Goal: Obtain resource: Download file/media

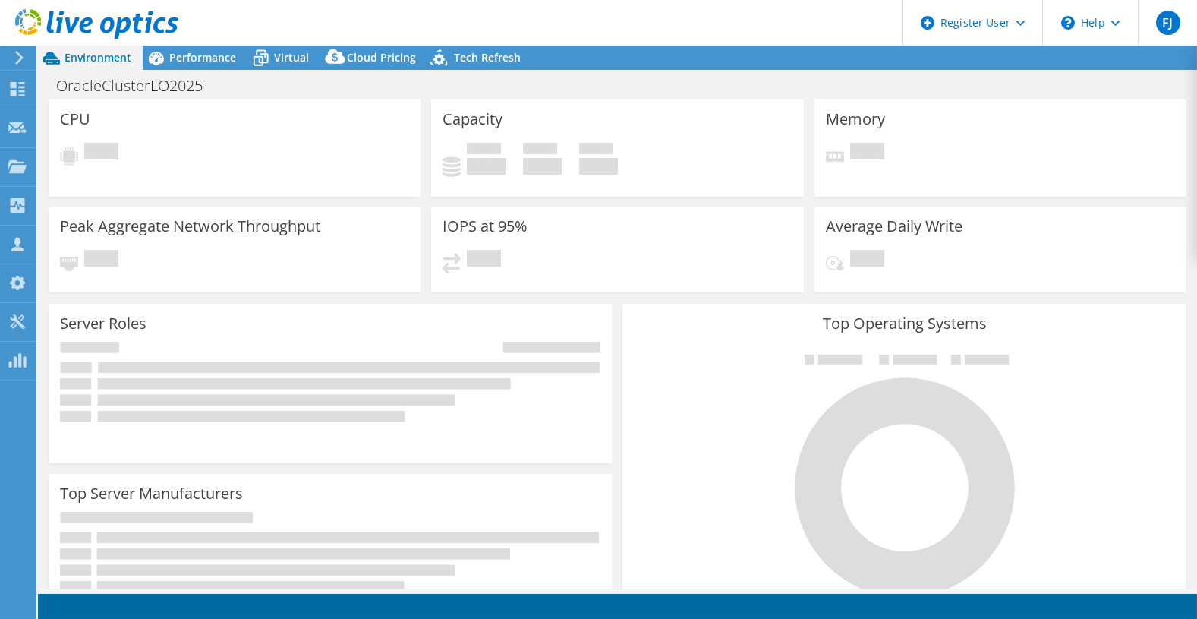
select select "USD"
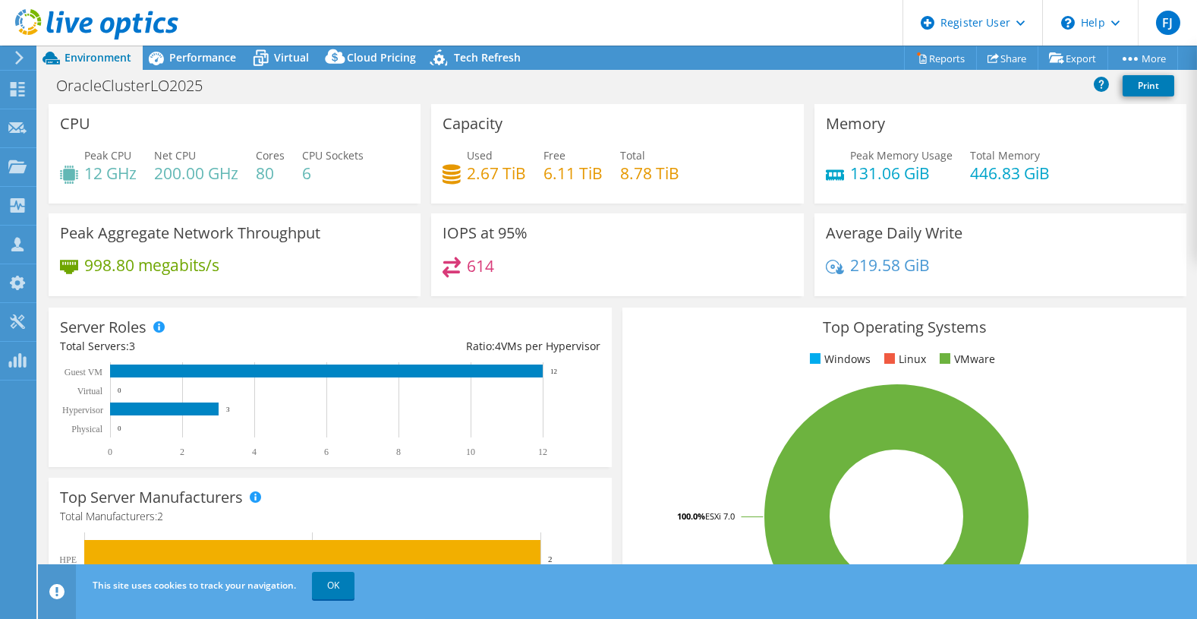
click at [643, 424] on rect at bounding box center [897, 516] width 526 height 266
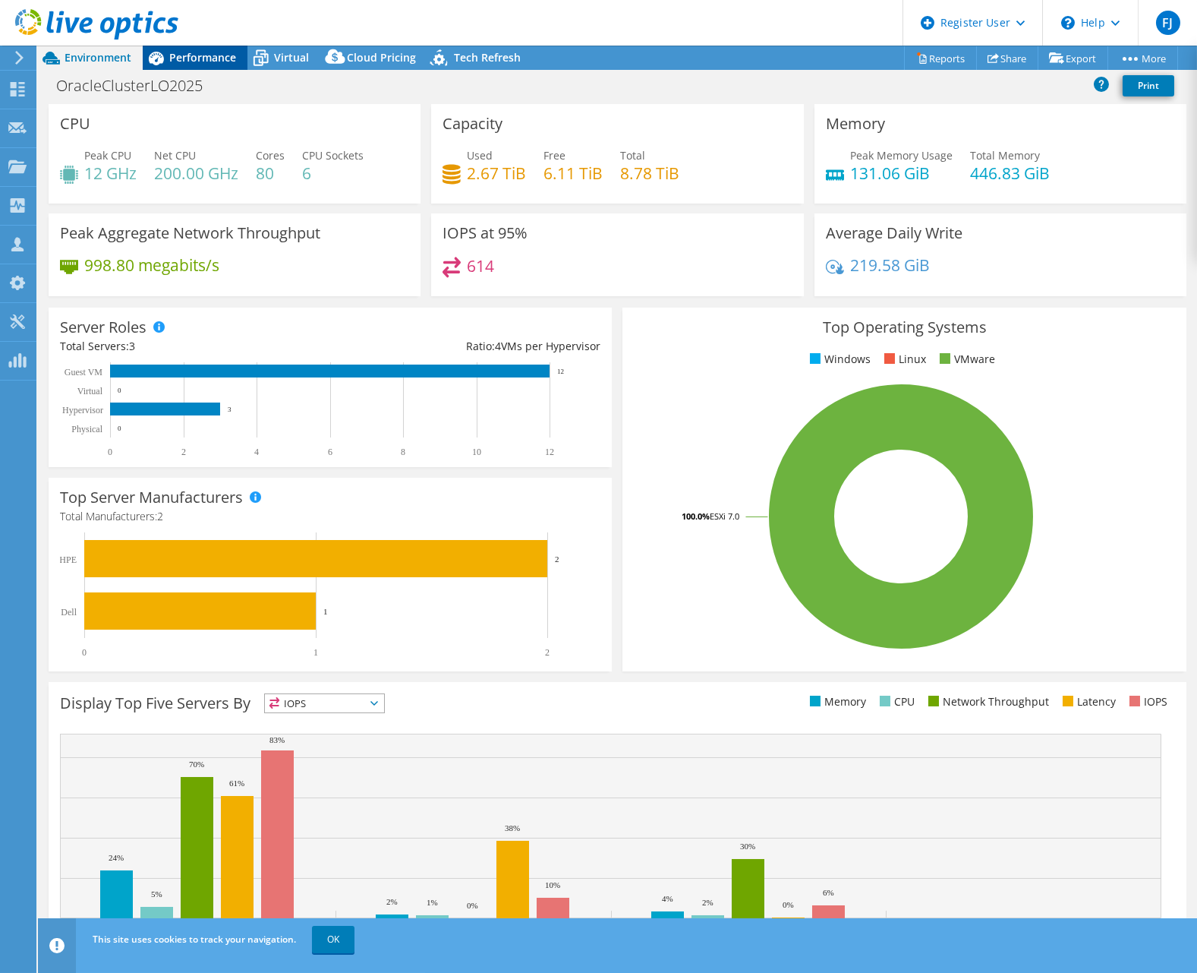
click at [182, 64] on span "Performance" at bounding box center [202, 57] width 67 height 14
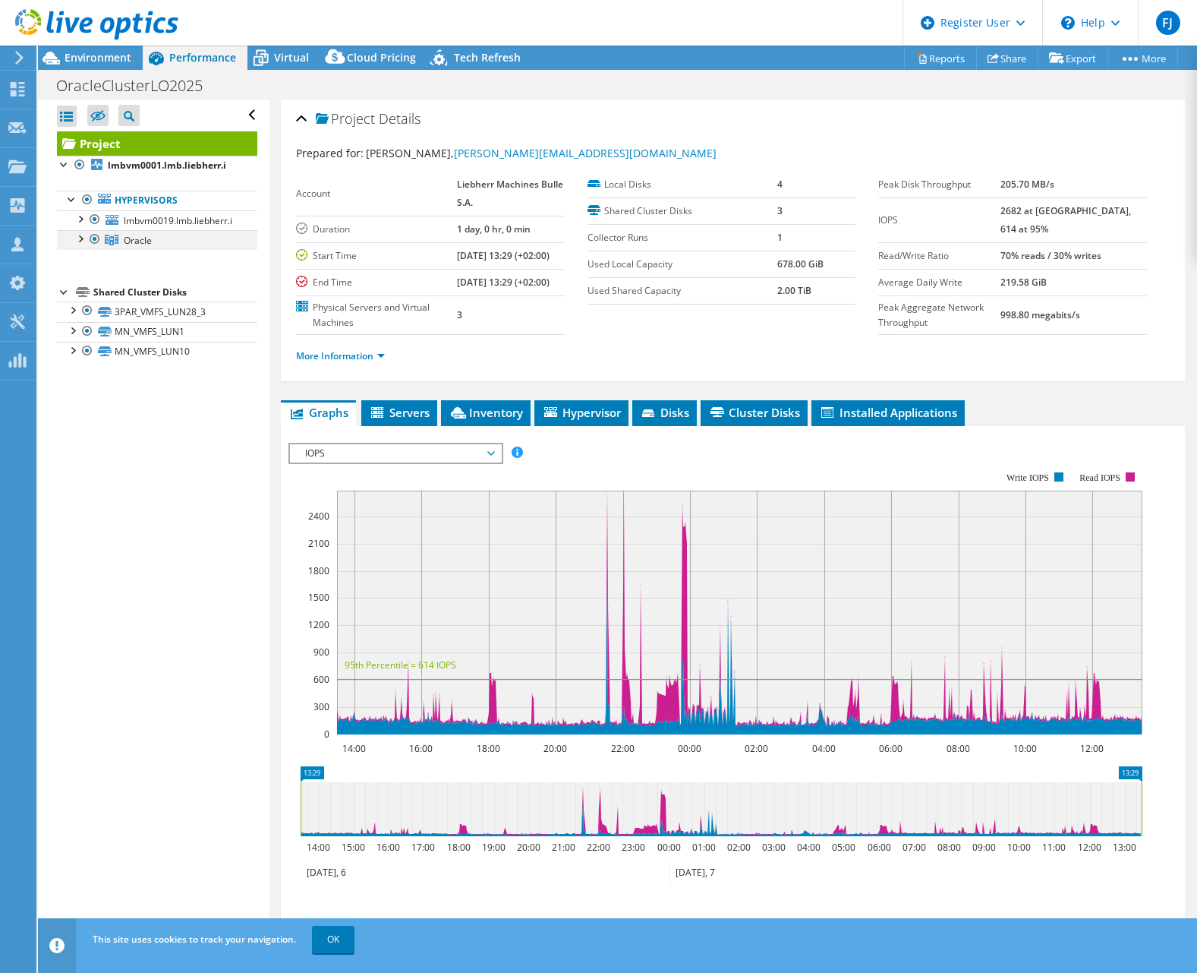
click at [81, 233] on div at bounding box center [79, 237] width 15 height 15
click at [81, 215] on div at bounding box center [79, 217] width 15 height 15
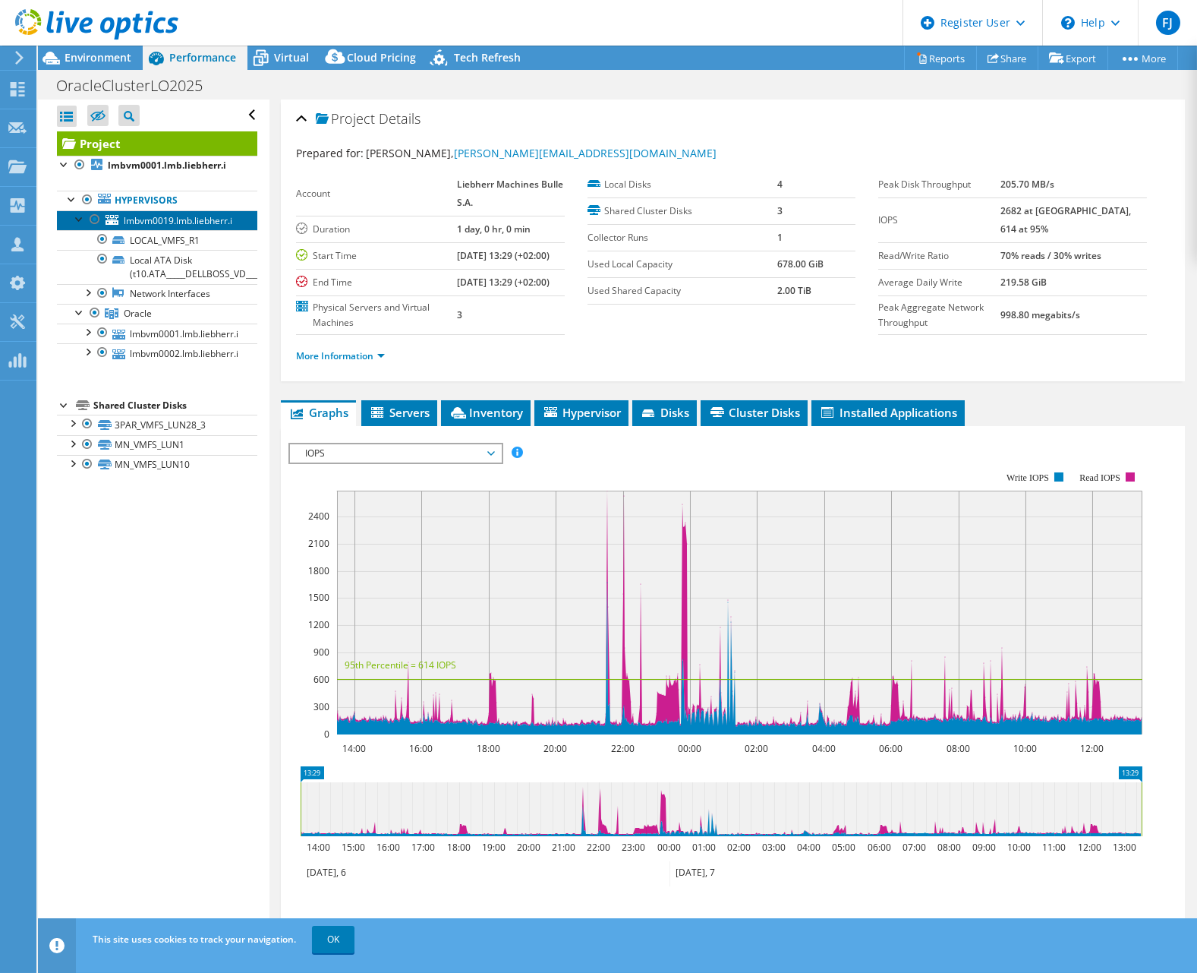
click at [145, 216] on span "lmbvm0019.lmb.liebherr.i" at bounding box center [178, 220] width 109 height 13
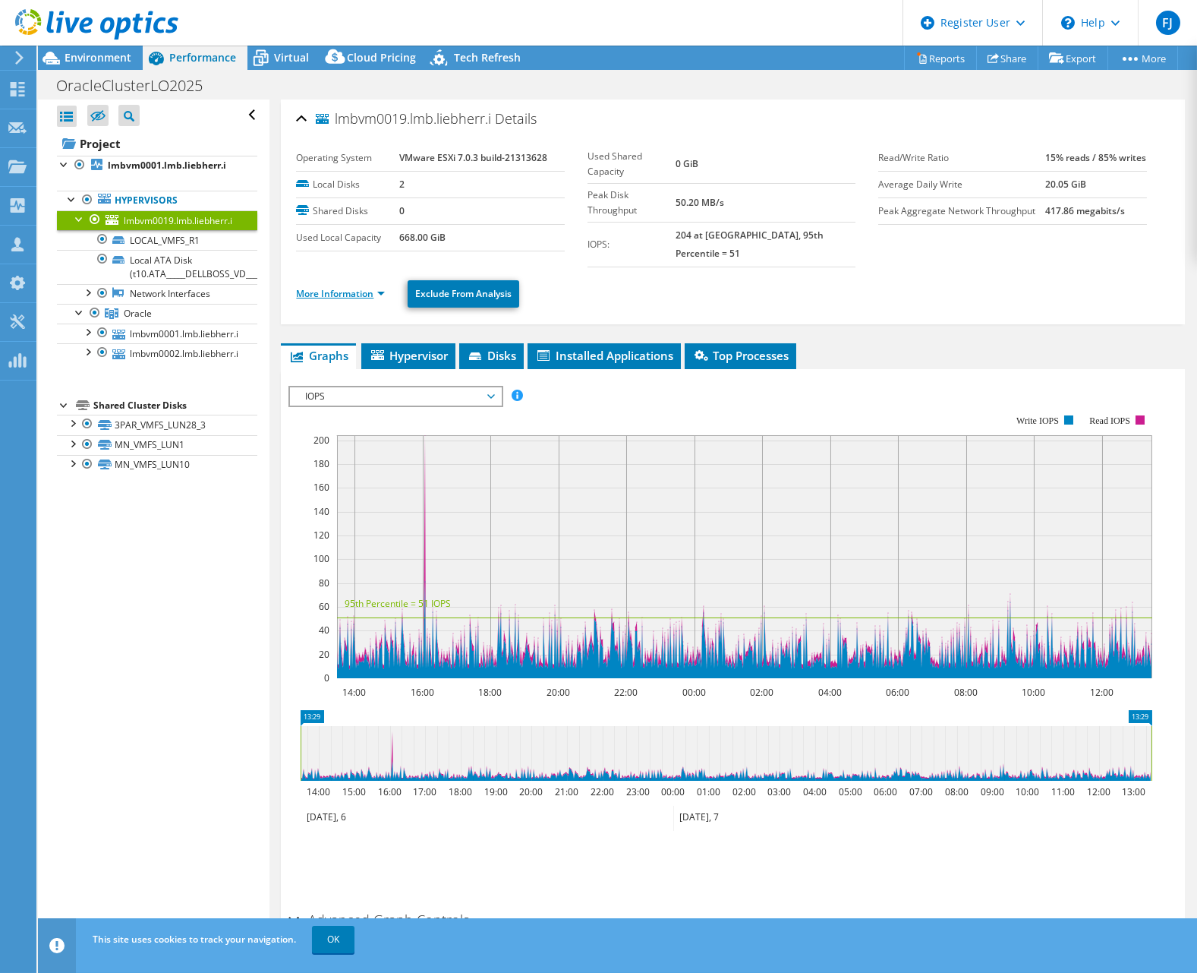
drag, startPoint x: 336, startPoint y: 280, endPoint x: 344, endPoint y: 288, distance: 11.8
click at [336, 287] on link "More Information" at bounding box center [340, 293] width 89 height 13
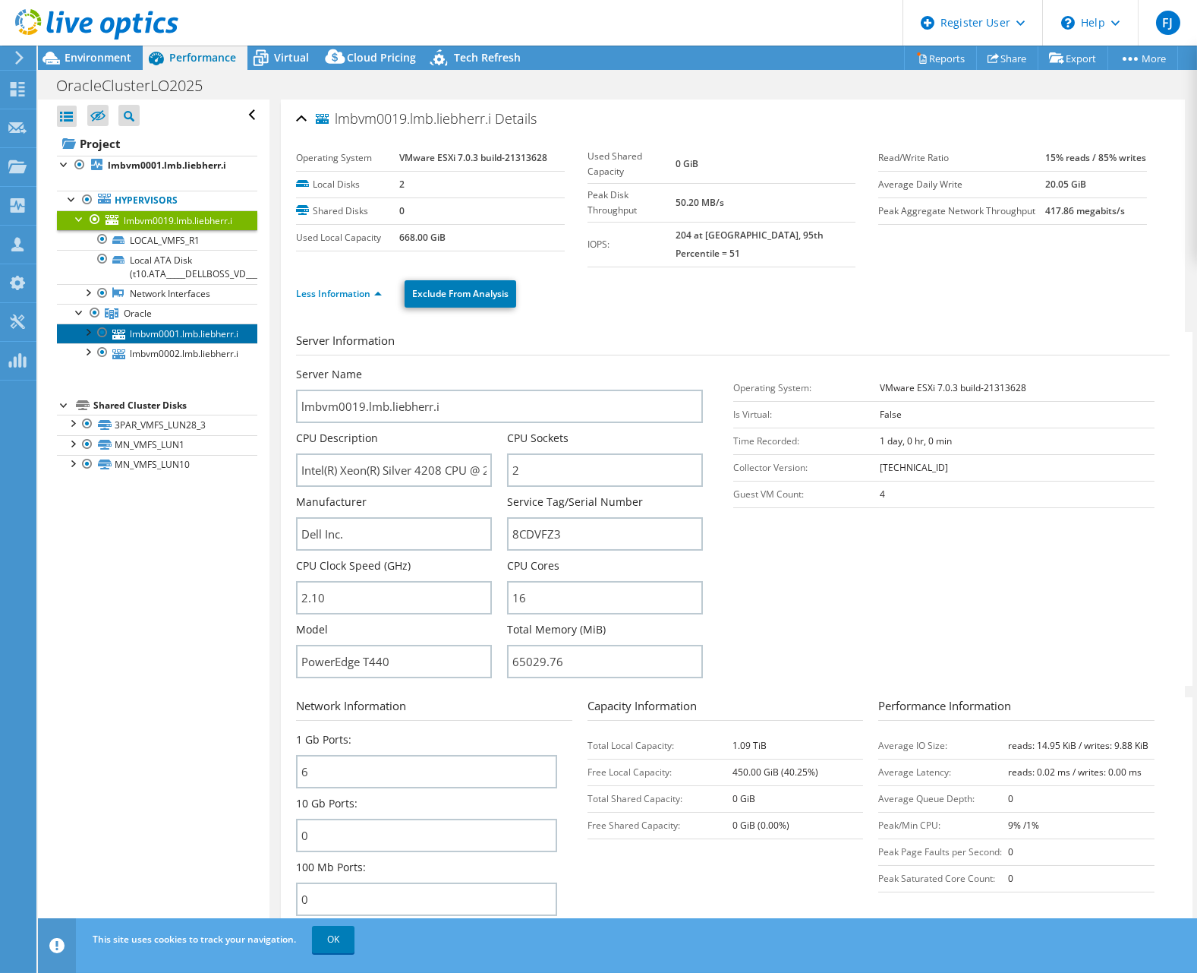
click at [156, 323] on link "lmbvm0001.lmb.liebherr.i" at bounding box center [157, 333] width 200 height 20
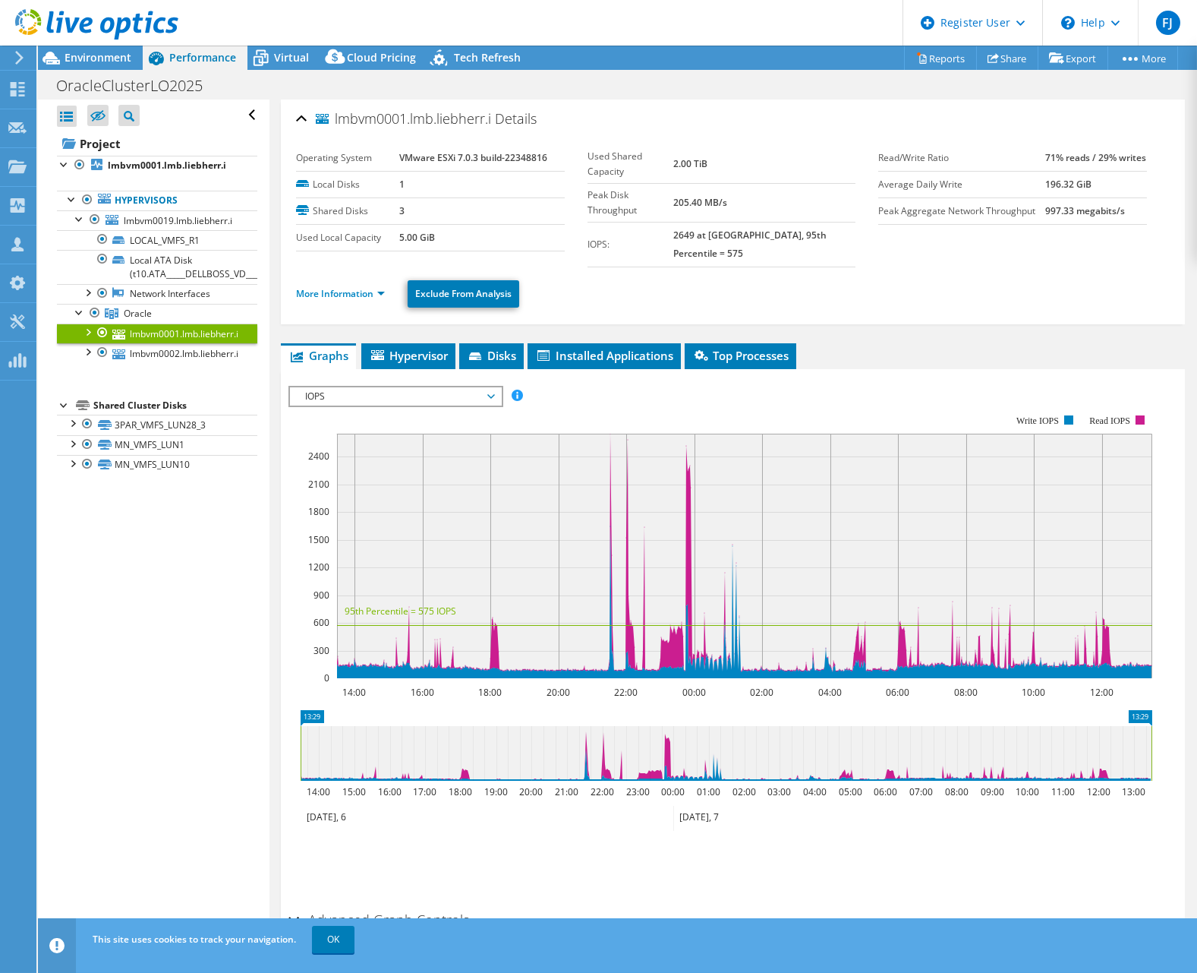
click at [343, 289] on ul "More Information Exclude From Analysis" at bounding box center [733, 291] width 874 height 31
click at [350, 287] on link "More Information" at bounding box center [340, 293] width 89 height 13
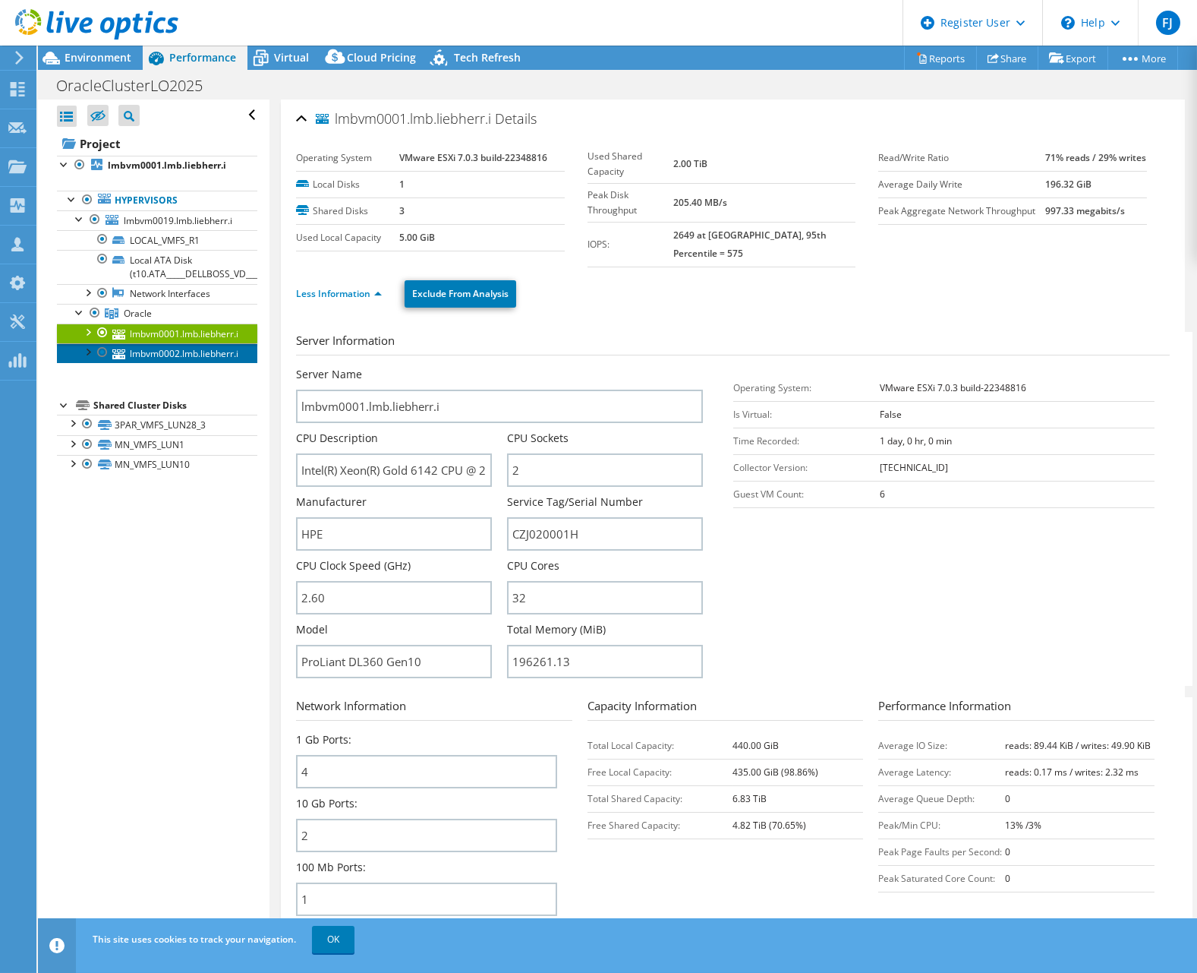
click at [196, 350] on link "lmbvm0002.lmb.liebherr.i" at bounding box center [157, 353] width 200 height 20
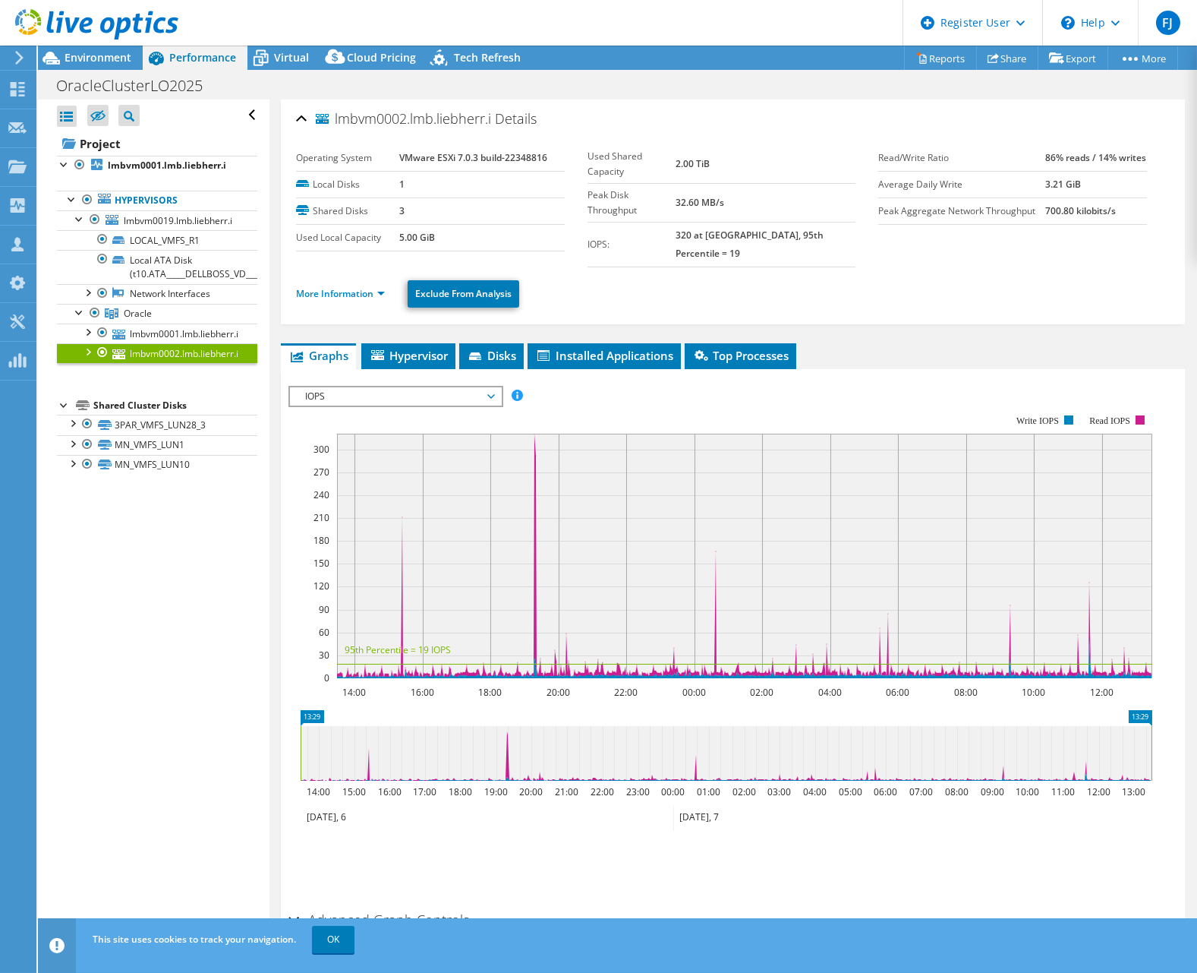
click at [341, 387] on span "IOPS" at bounding box center [395, 396] width 195 height 18
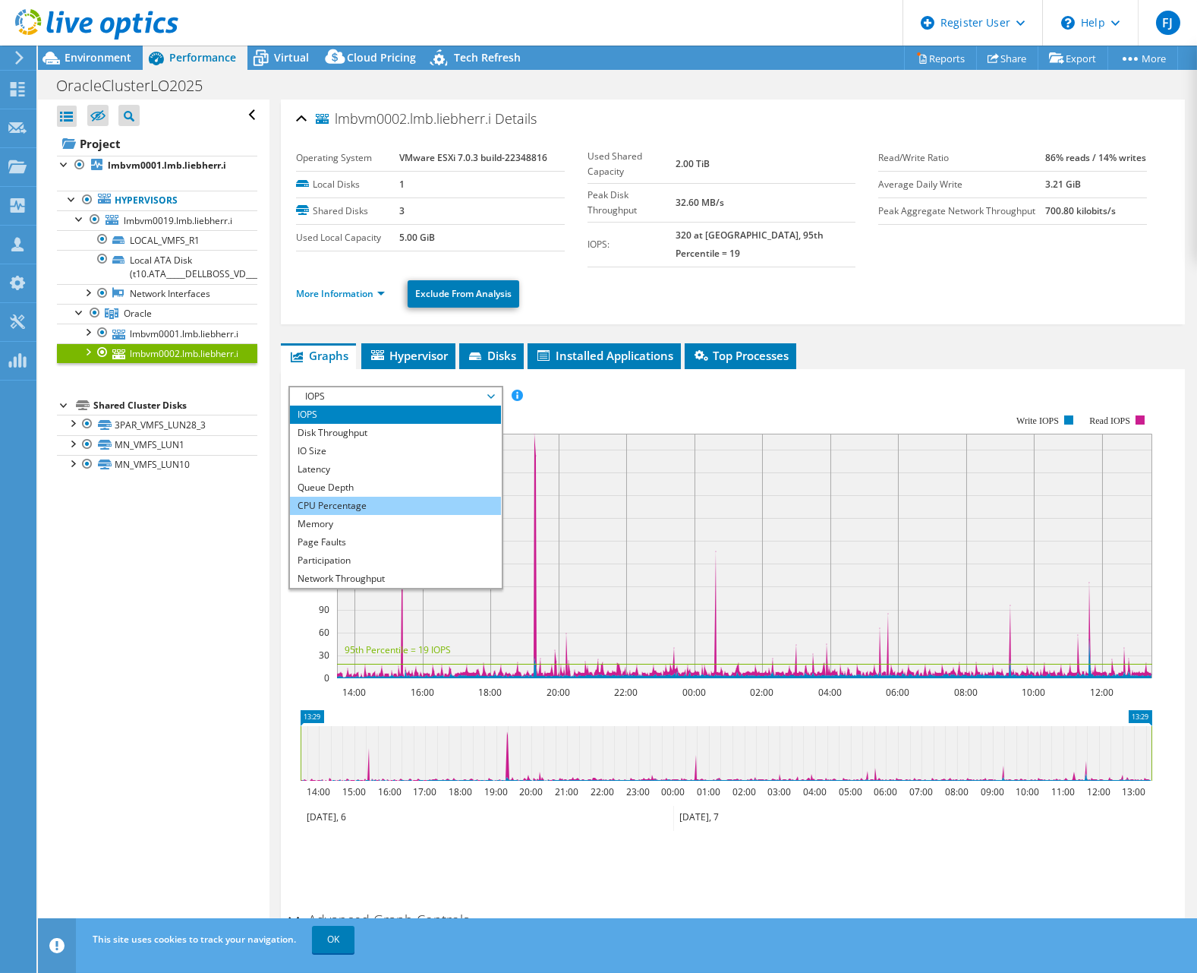
click at [357, 497] on li "CPU Percentage" at bounding box center [395, 506] width 210 height 18
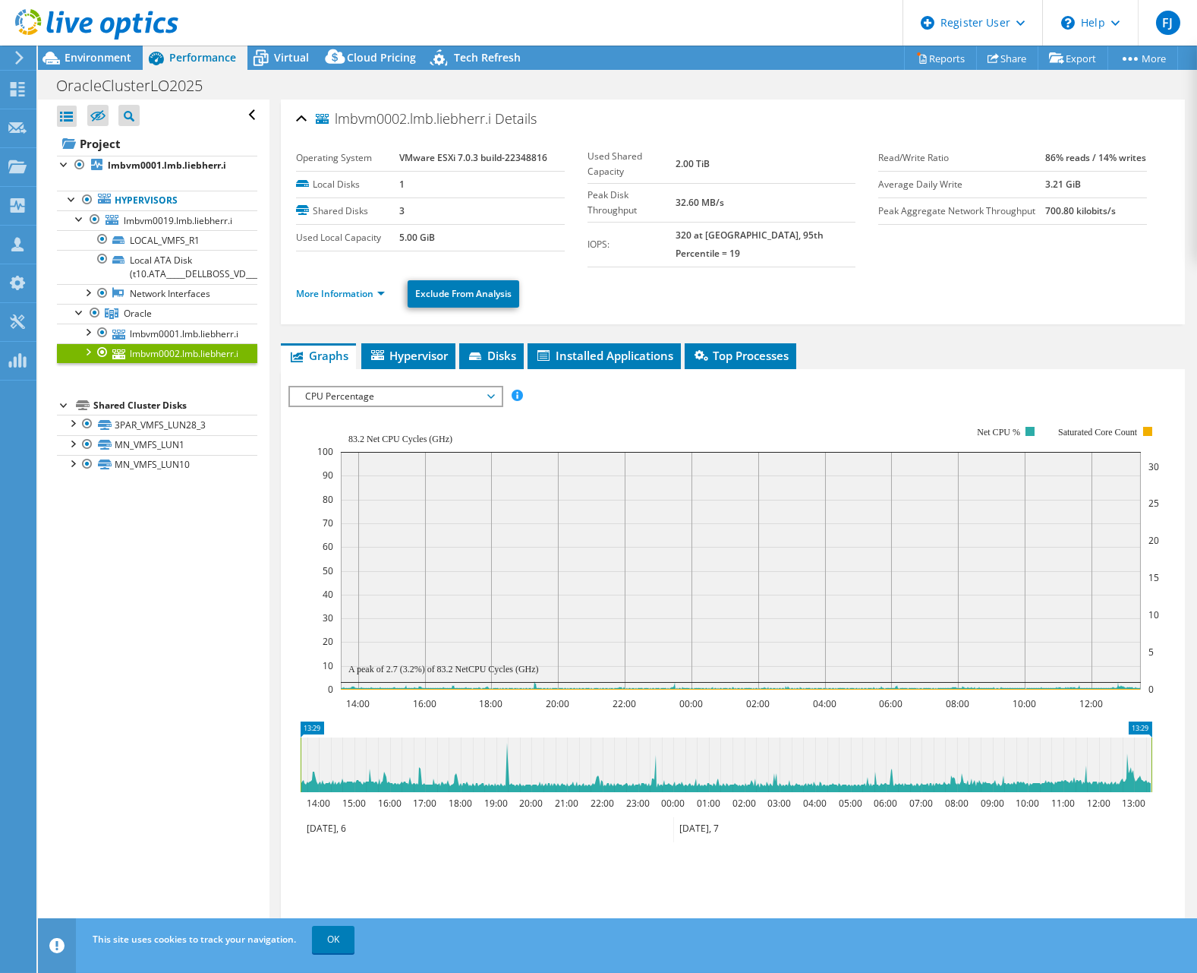
click at [585, 618] on icon at bounding box center [726, 764] width 851 height 55
click at [188, 330] on link "lmbvm0001.lmb.liebherr.i" at bounding box center [157, 333] width 200 height 20
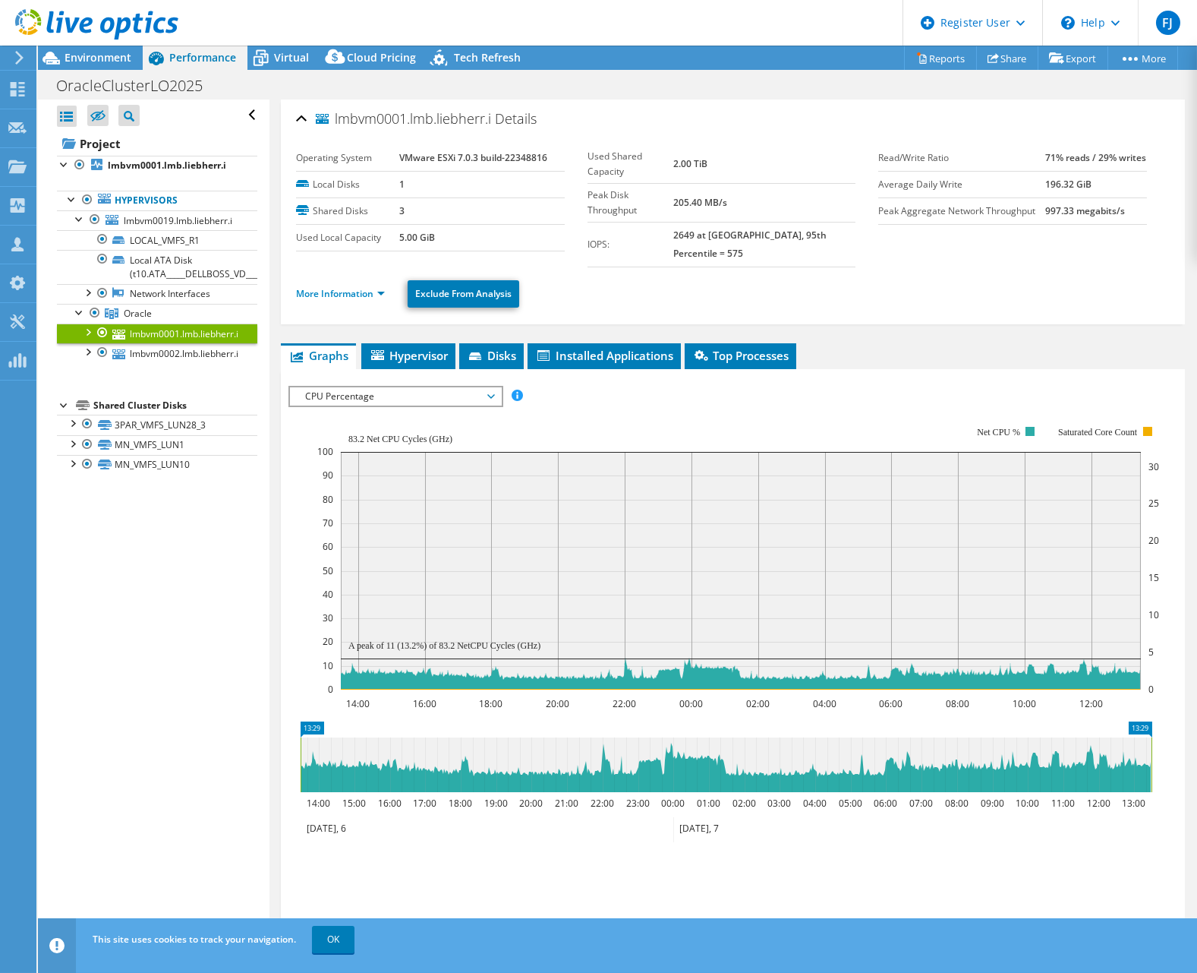
click at [616, 618] on ul "Save Zoom" at bounding box center [728, 873] width 881 height 43
click at [366, 287] on link "More Information" at bounding box center [340, 293] width 89 height 13
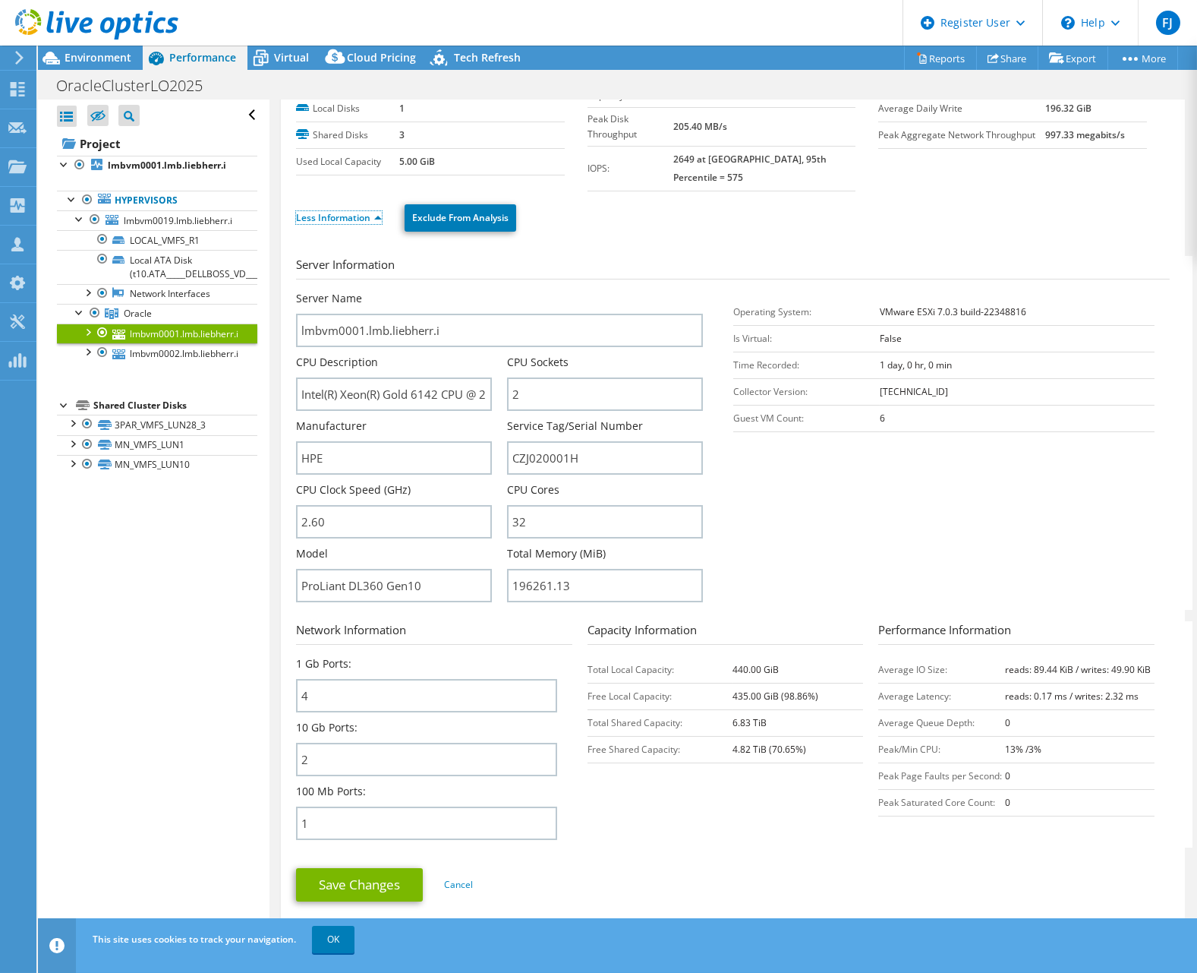
scroll to position [74, 0]
drag, startPoint x: 415, startPoint y: 248, endPoint x: 428, endPoint y: 249, distance: 12.9
click at [422, 258] on h3 "Server Information" at bounding box center [733, 270] width 874 height 24
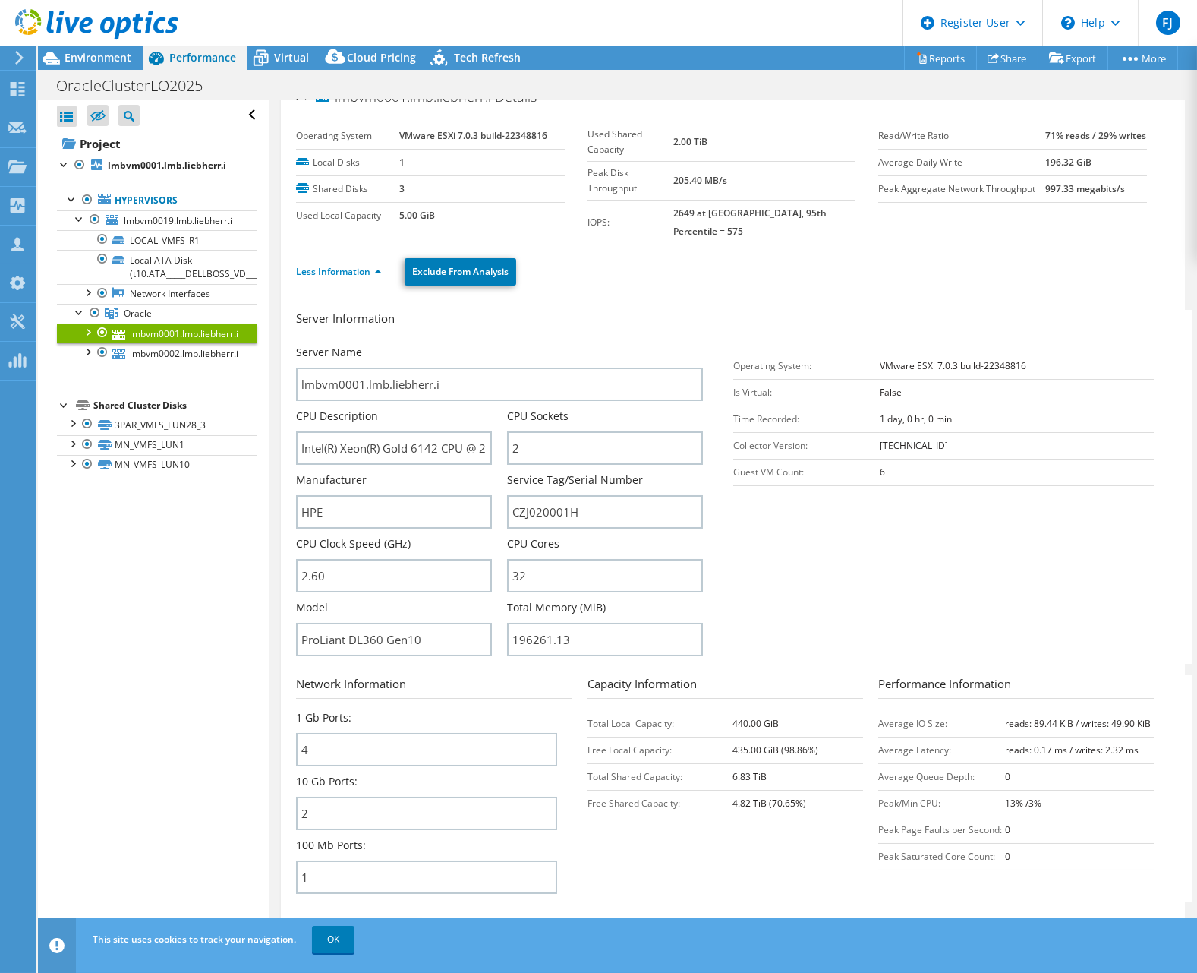
scroll to position [0, 0]
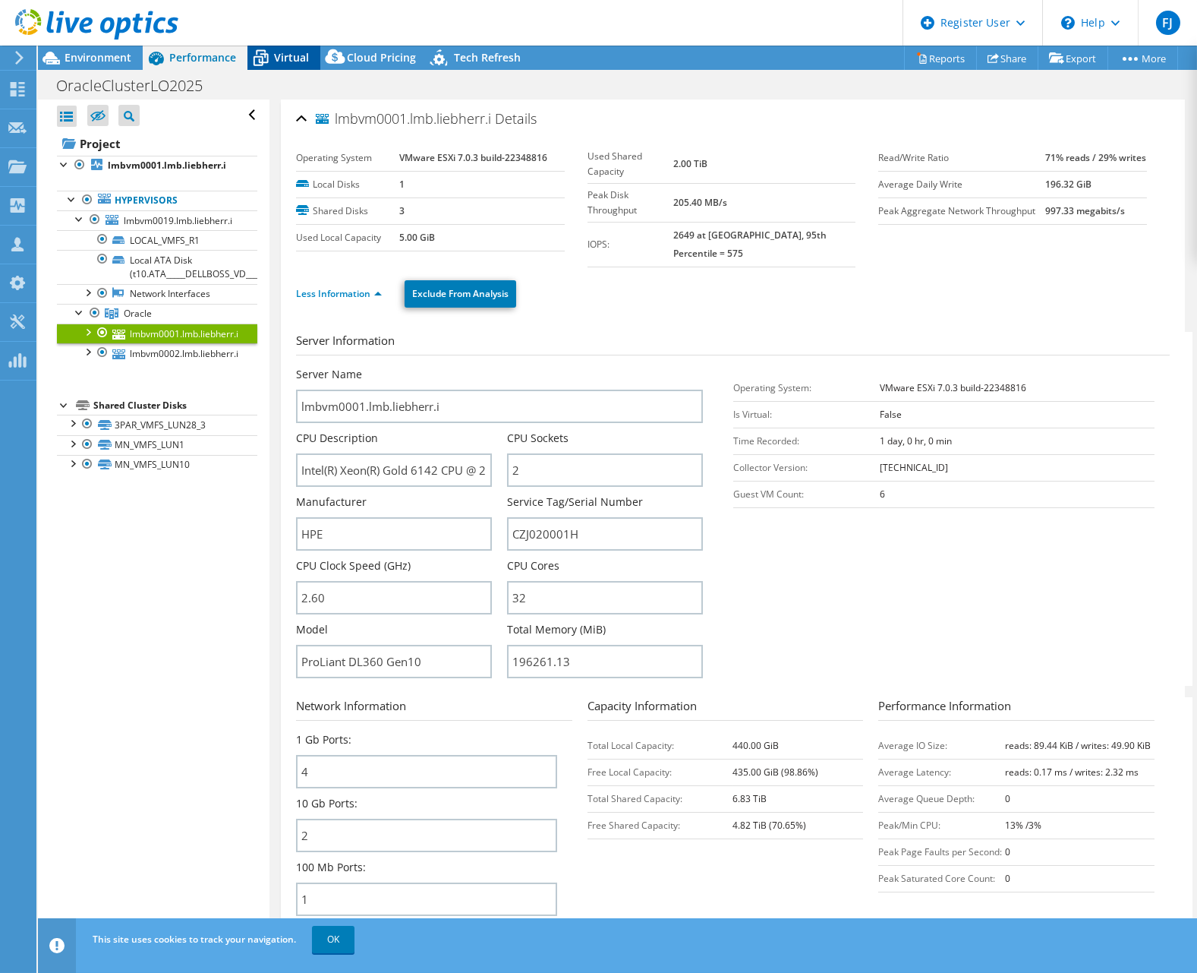
click at [300, 59] on span "Virtual" at bounding box center [291, 57] width 35 height 14
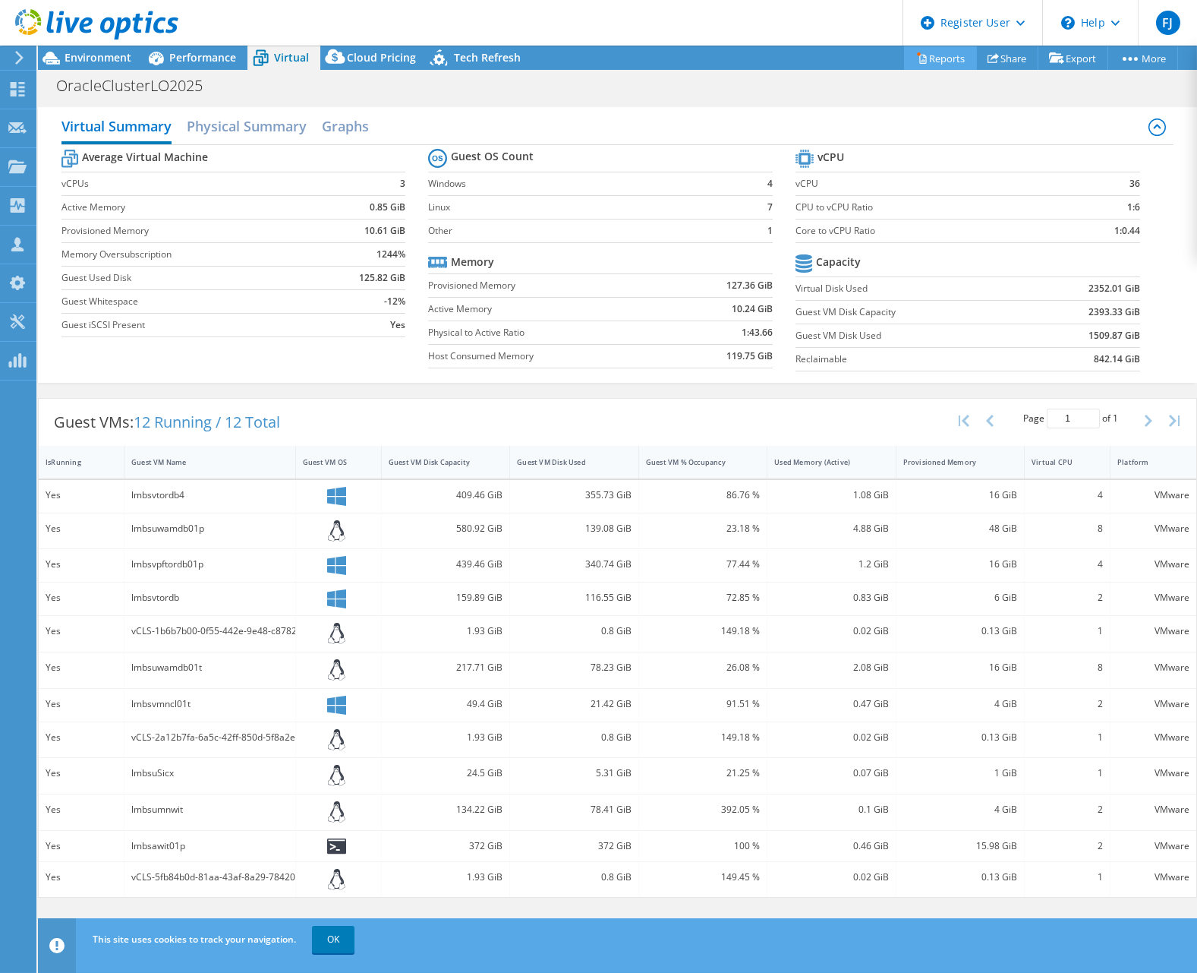
click at [939, 55] on link "Reports" at bounding box center [940, 58] width 73 height 24
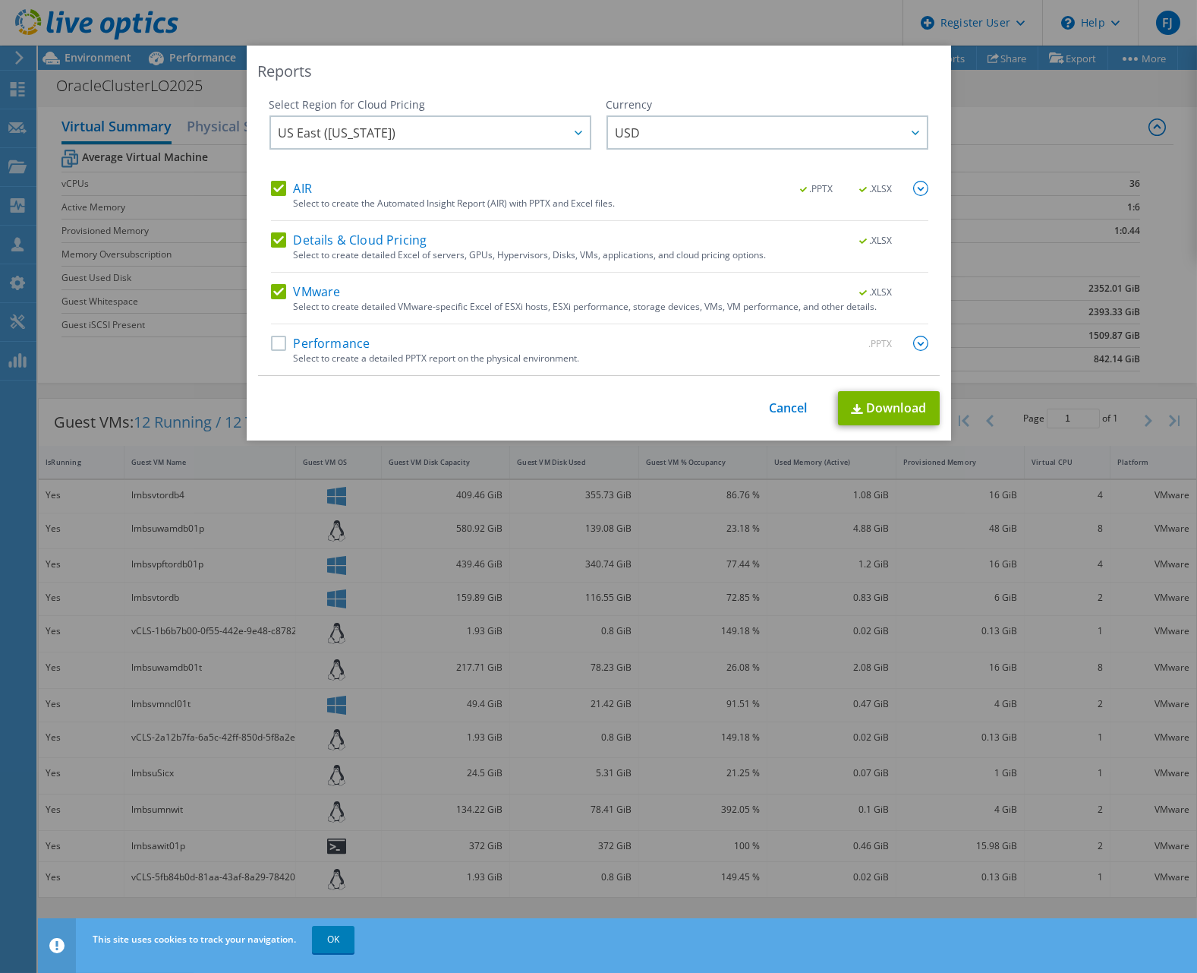
click at [372, 363] on div "Select to create a detailed PPTX report on the physical environment." at bounding box center [611, 358] width 635 height 11
click at [311, 339] on label "Performance" at bounding box center [320, 343] width 99 height 15
click at [0, 0] on input "Performance" at bounding box center [0, 0] width 0 height 0
click at [914, 337] on img at bounding box center [920, 343] width 15 height 15
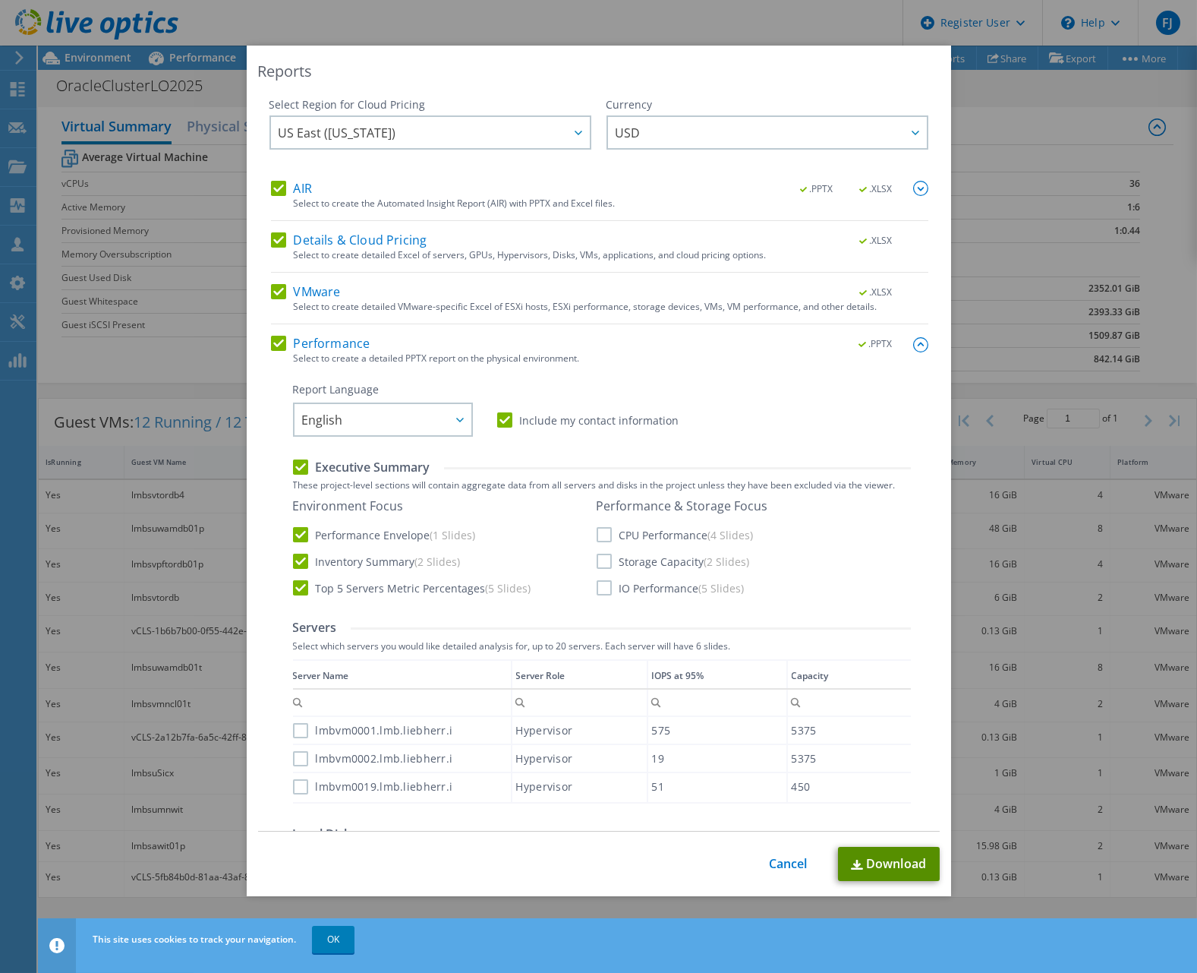
click at [891, 618] on link "Download" at bounding box center [889, 864] width 102 height 34
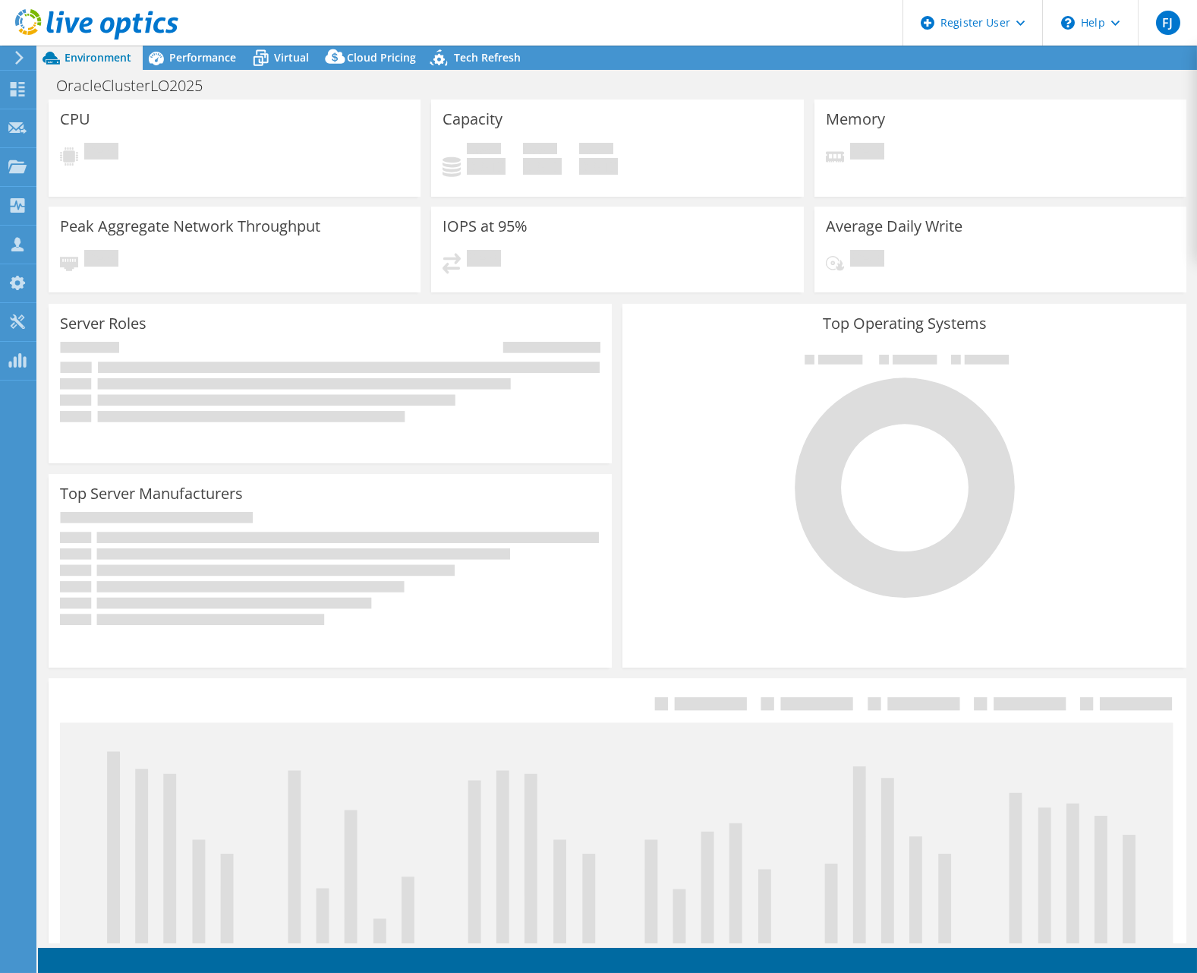
select select "USD"
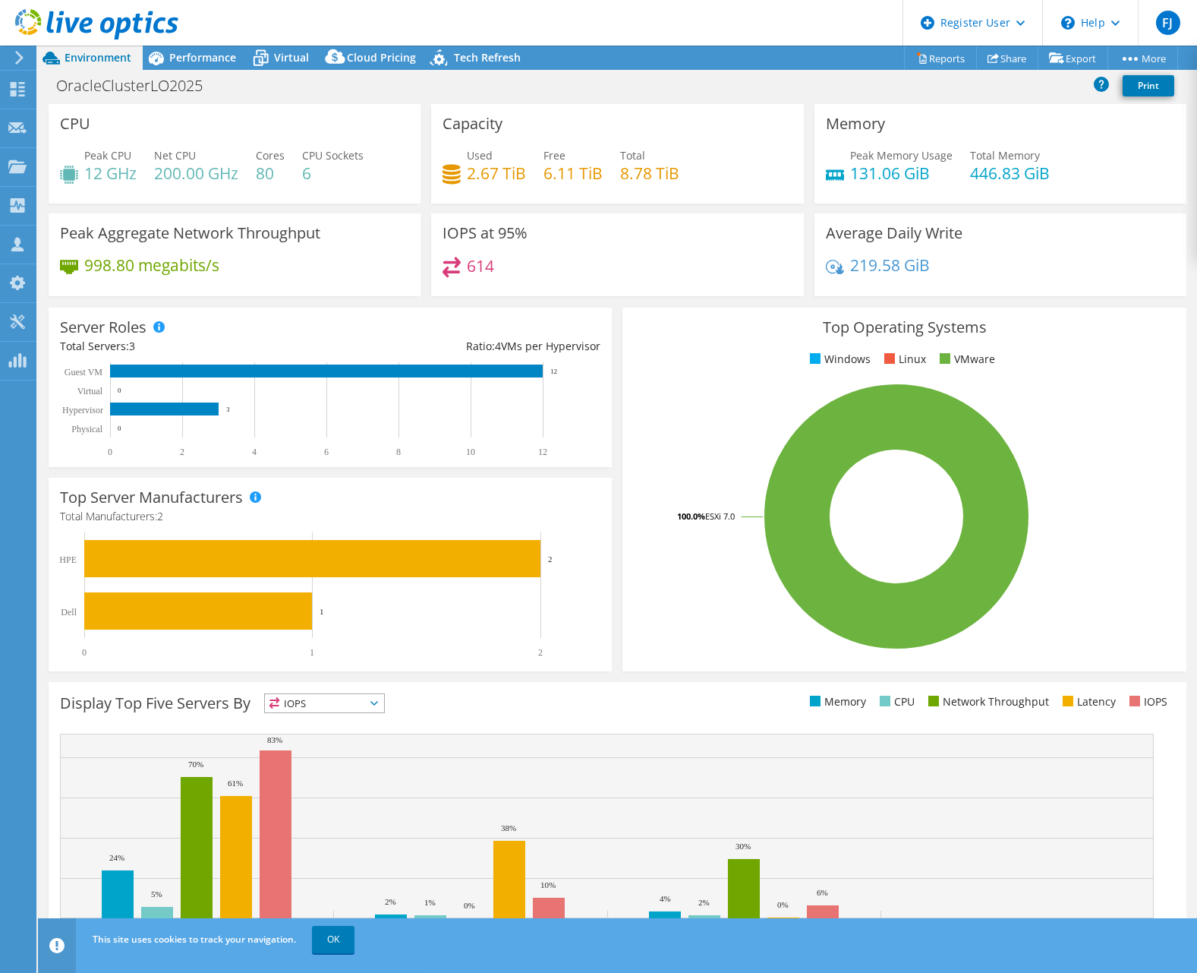
click at [94, 723] on div "Display Top Five Servers By IOPS IOPS" at bounding box center [618, 830] width 1138 height 296
click at [194, 50] on span "Performance" at bounding box center [202, 57] width 67 height 14
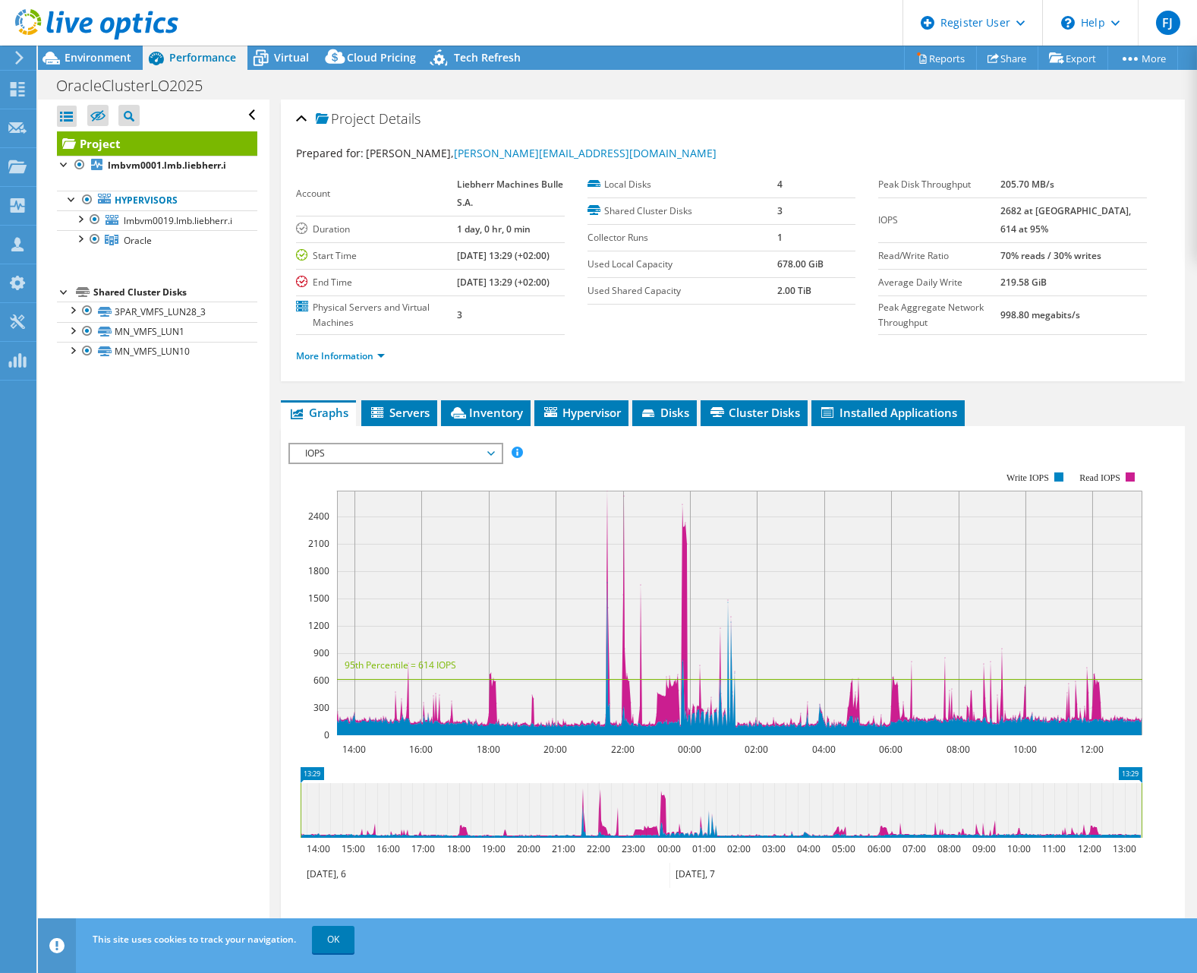
click at [369, 462] on span "IOPS" at bounding box center [395, 453] width 195 height 18
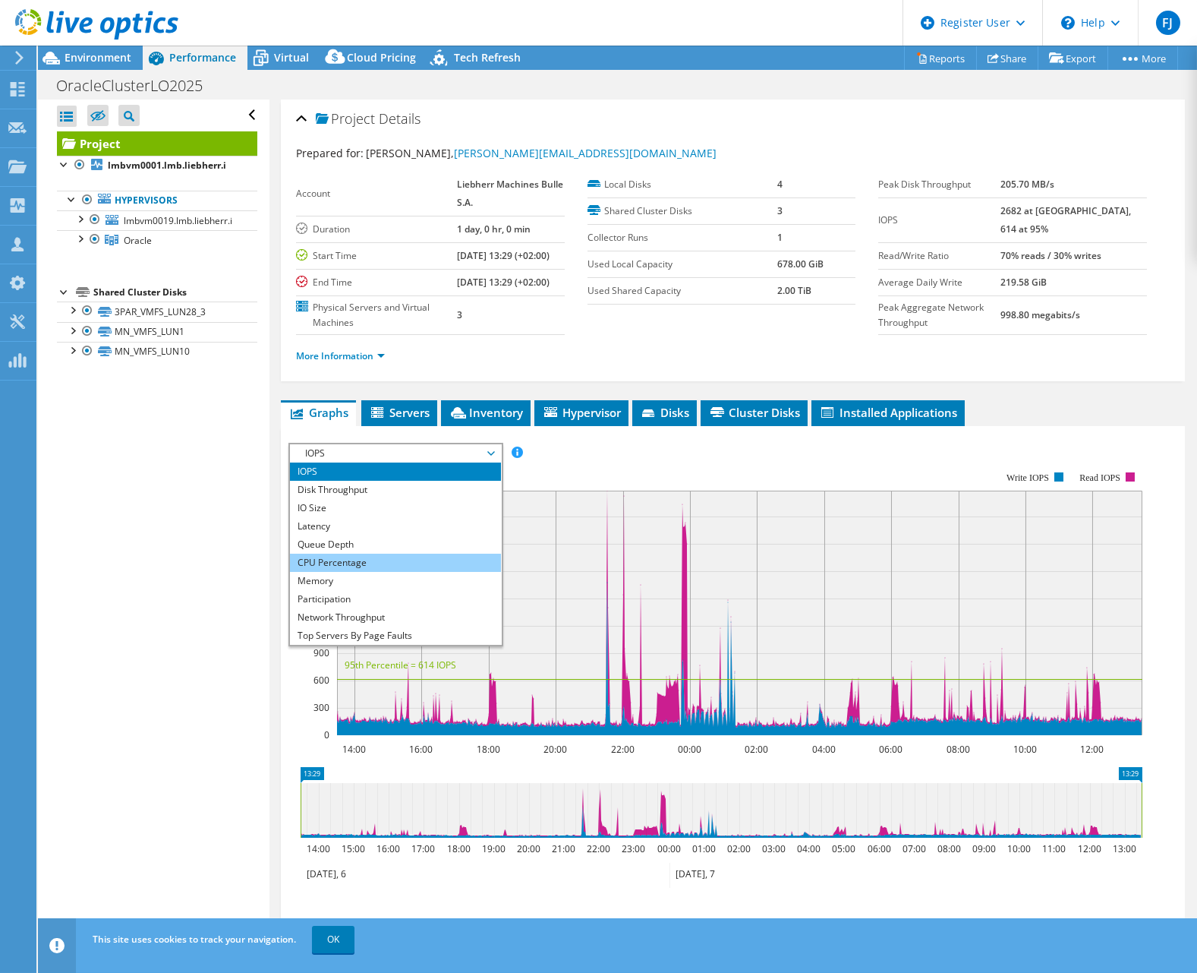
click at [380, 572] on li "CPU Percentage" at bounding box center [395, 562] width 210 height 18
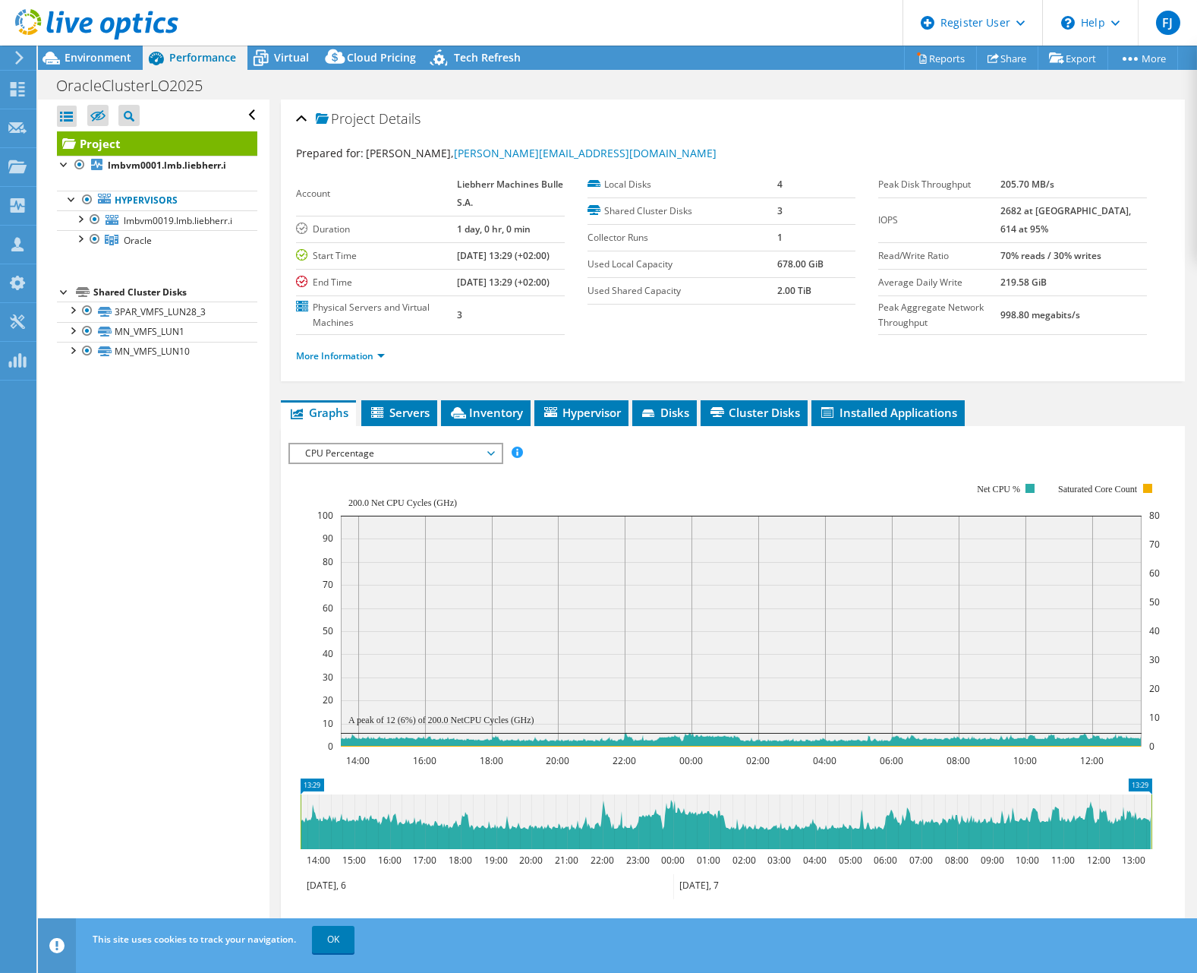
click at [915, 556] on rect at bounding box center [741, 630] width 801 height 231
click at [98, 220] on div at bounding box center [94, 219] width 15 height 18
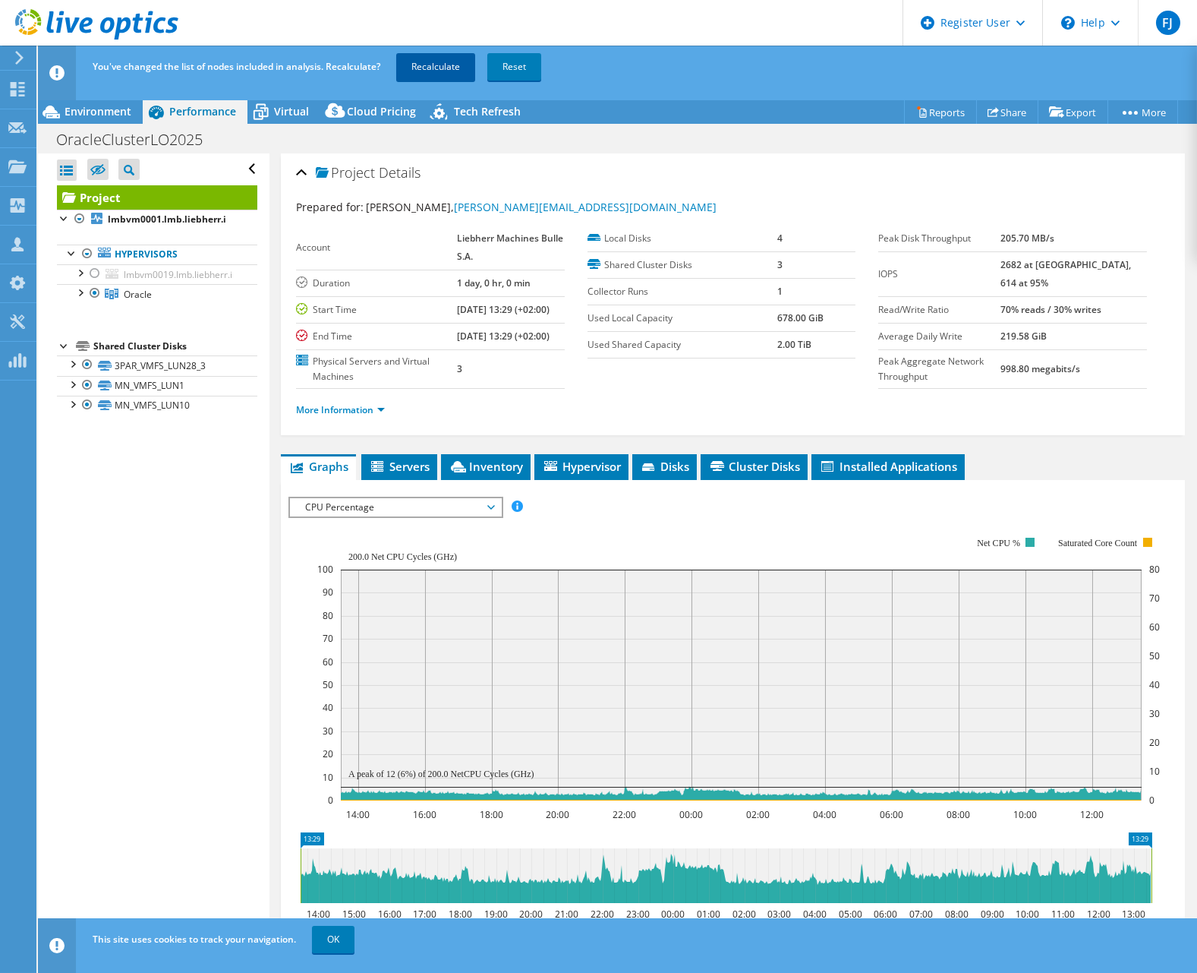
drag, startPoint x: 437, startPoint y: 55, endPoint x: 439, endPoint y: 62, distance: 7.9
click at [437, 56] on link "Recalculate" at bounding box center [435, 66] width 79 height 27
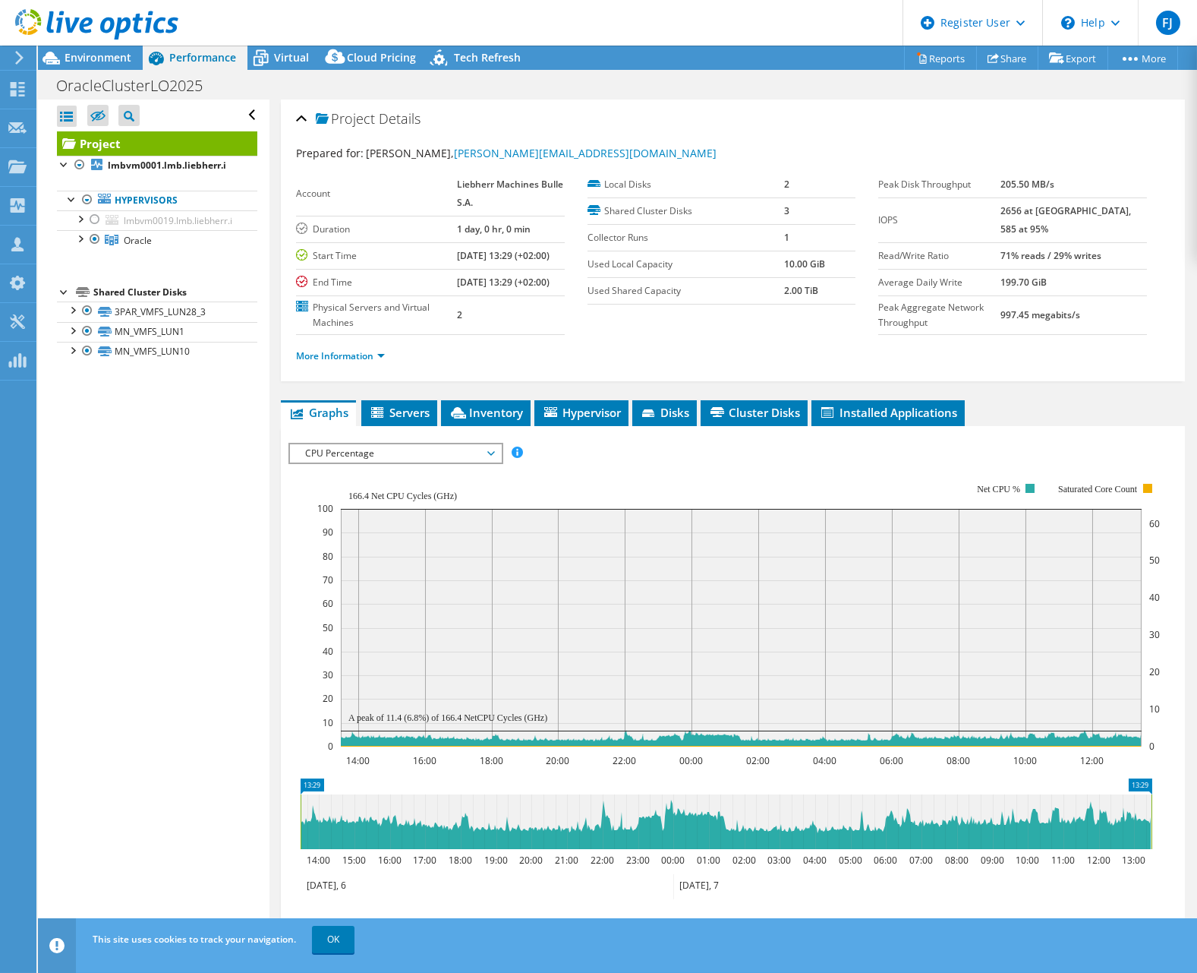
drag, startPoint x: 787, startPoint y: 534, endPoint x: 824, endPoint y: 495, distance: 54.2
click at [790, 530] on rect at bounding box center [738, 615] width 843 height 304
click at [243, 59] on div "Performance" at bounding box center [195, 58] width 105 height 24
click at [296, 50] on span "Virtual" at bounding box center [291, 57] width 35 height 14
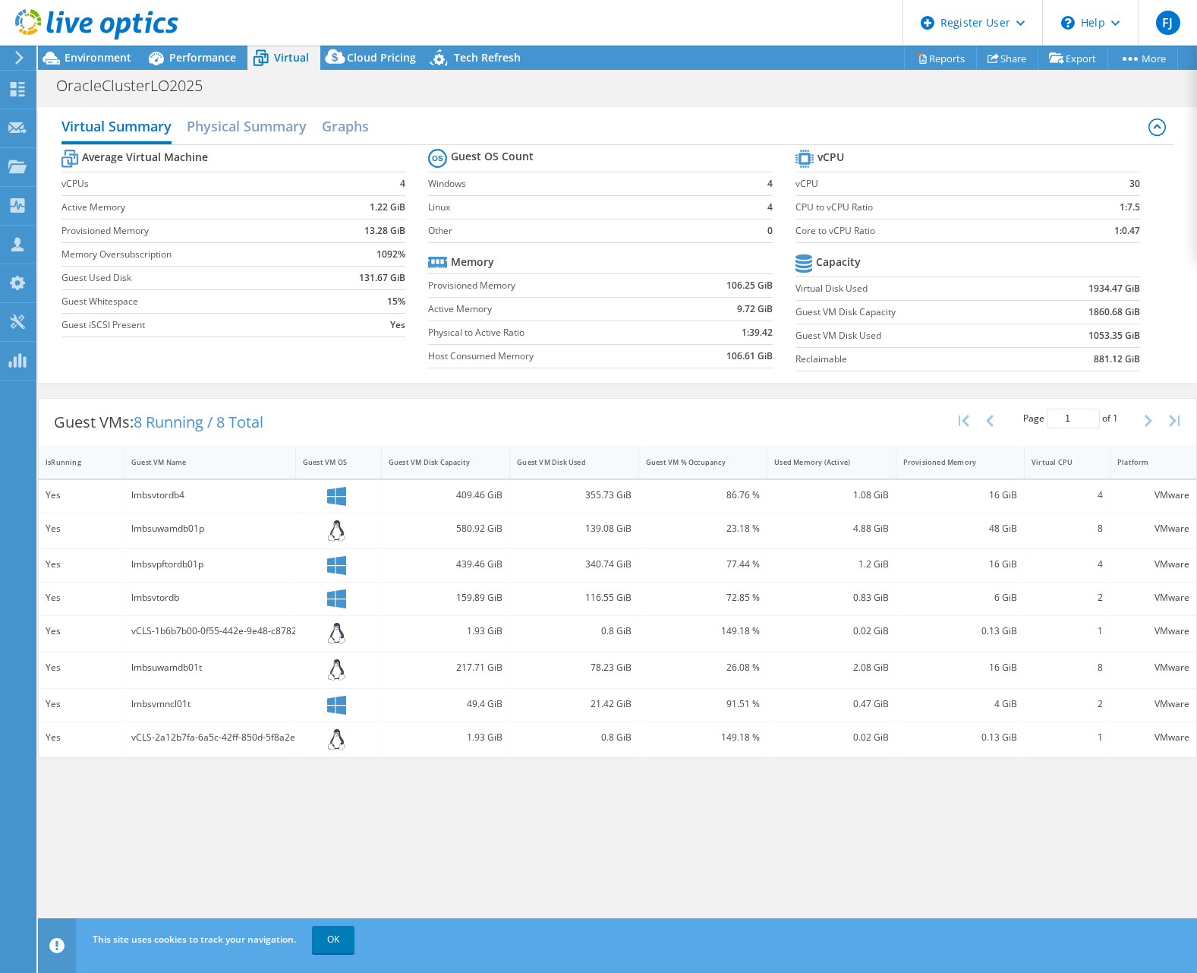
click at [1023, 92] on div "OracleClusterLO2025 Print" at bounding box center [617, 85] width 1159 height 28
click at [224, 72] on div "OracleClusterLO2025 Print" at bounding box center [617, 85] width 1159 height 28
click at [191, 64] on div "Performance" at bounding box center [195, 58] width 105 height 24
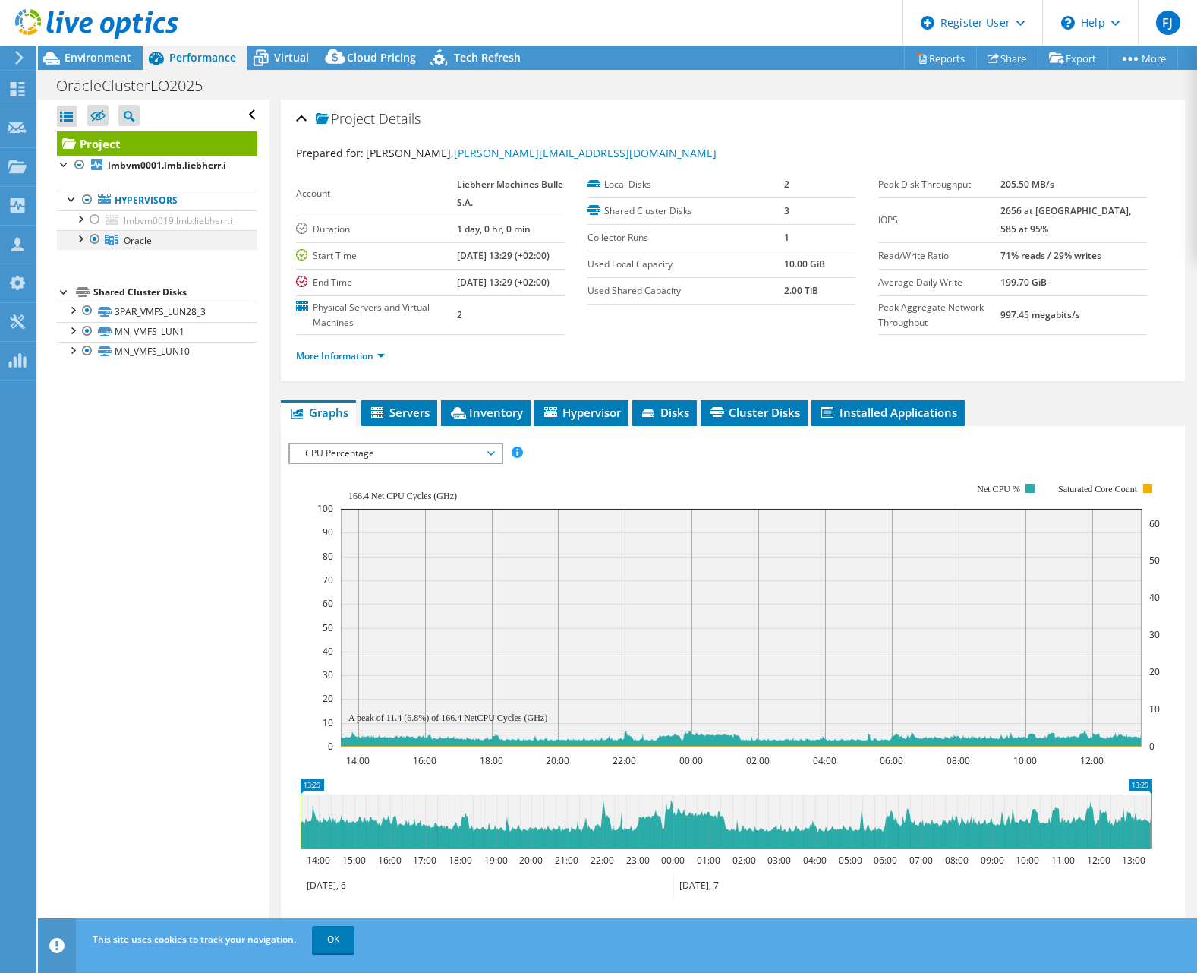
click at [83, 233] on div at bounding box center [79, 237] width 15 height 15
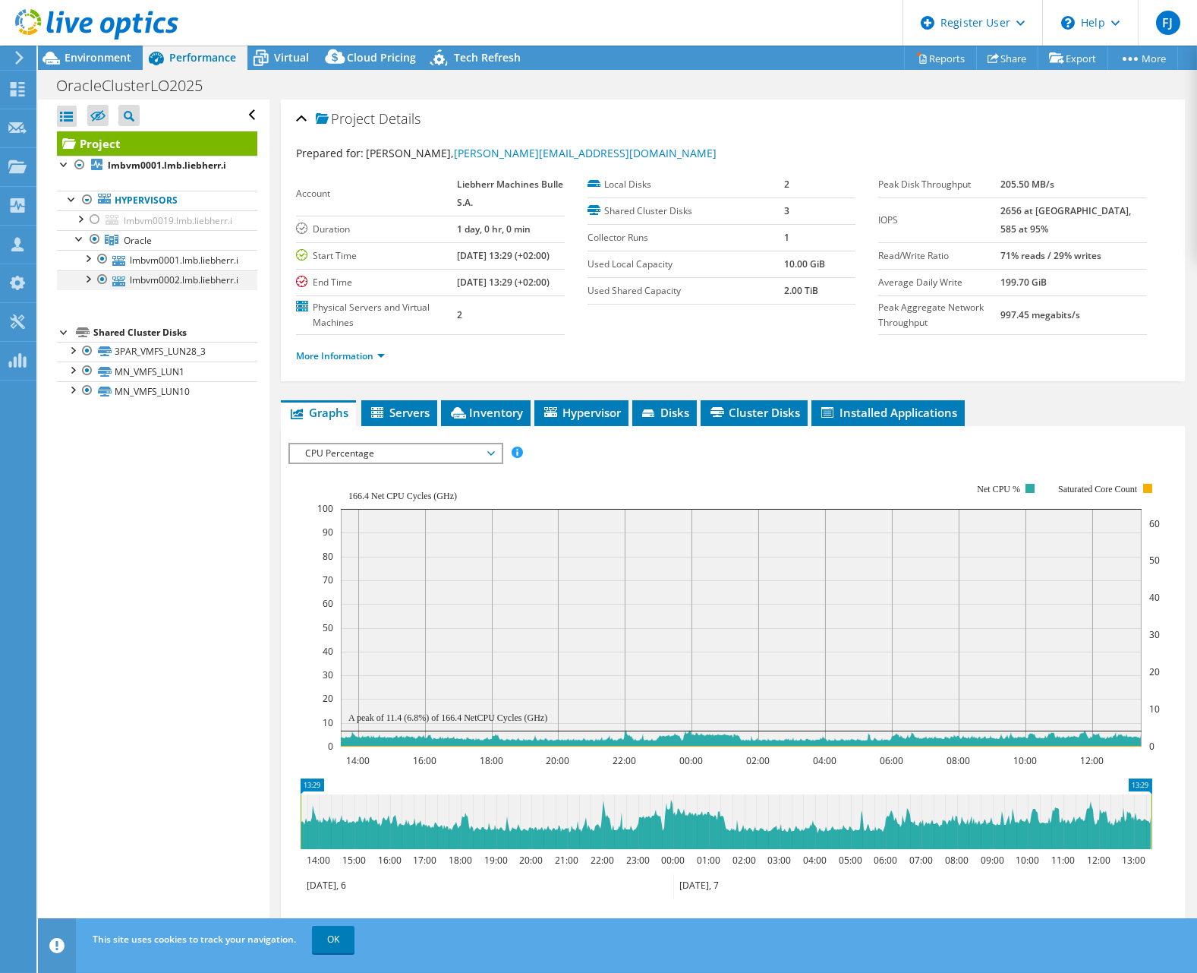
click at [102, 281] on div at bounding box center [102, 279] width 15 height 18
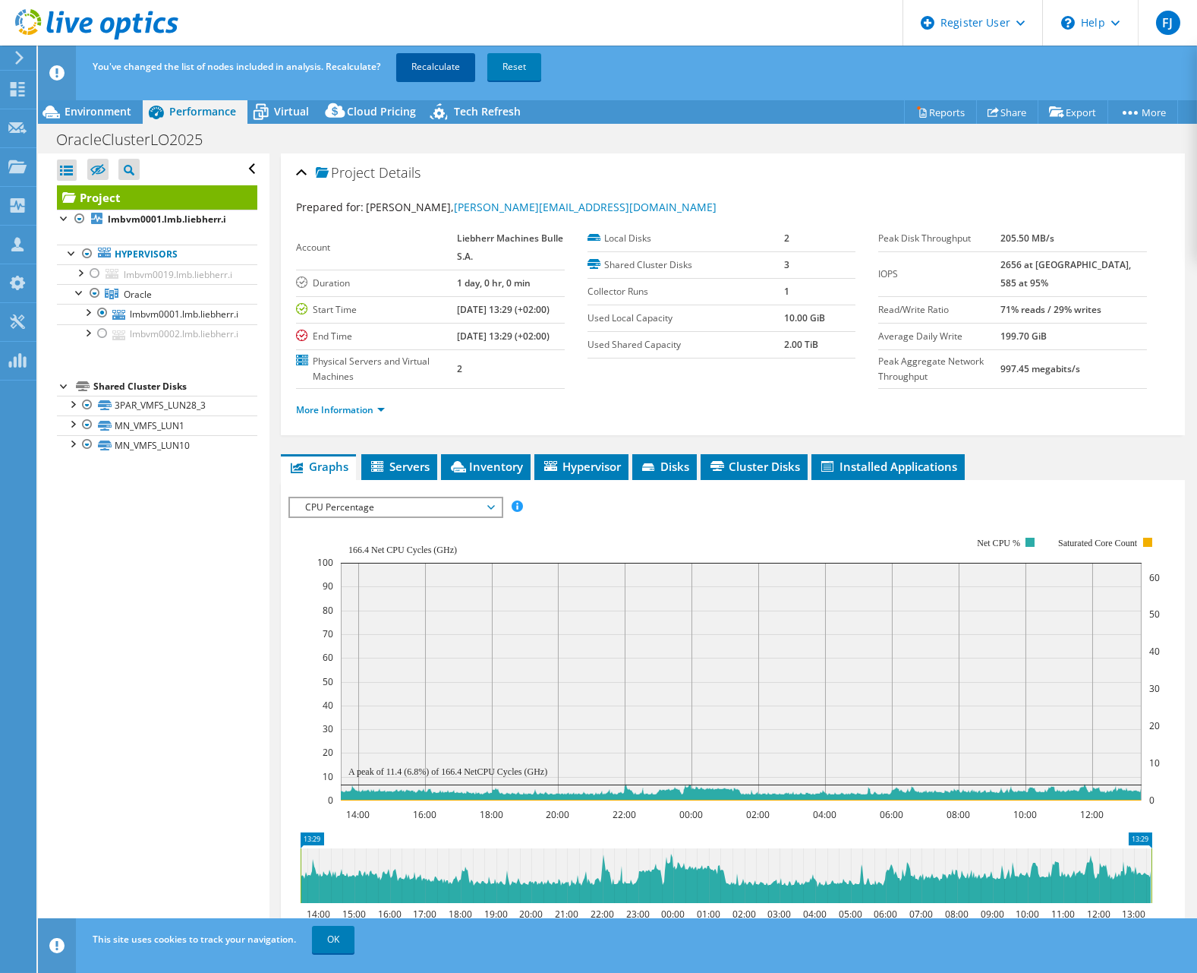
click at [426, 66] on link "Recalculate" at bounding box center [435, 66] width 79 height 27
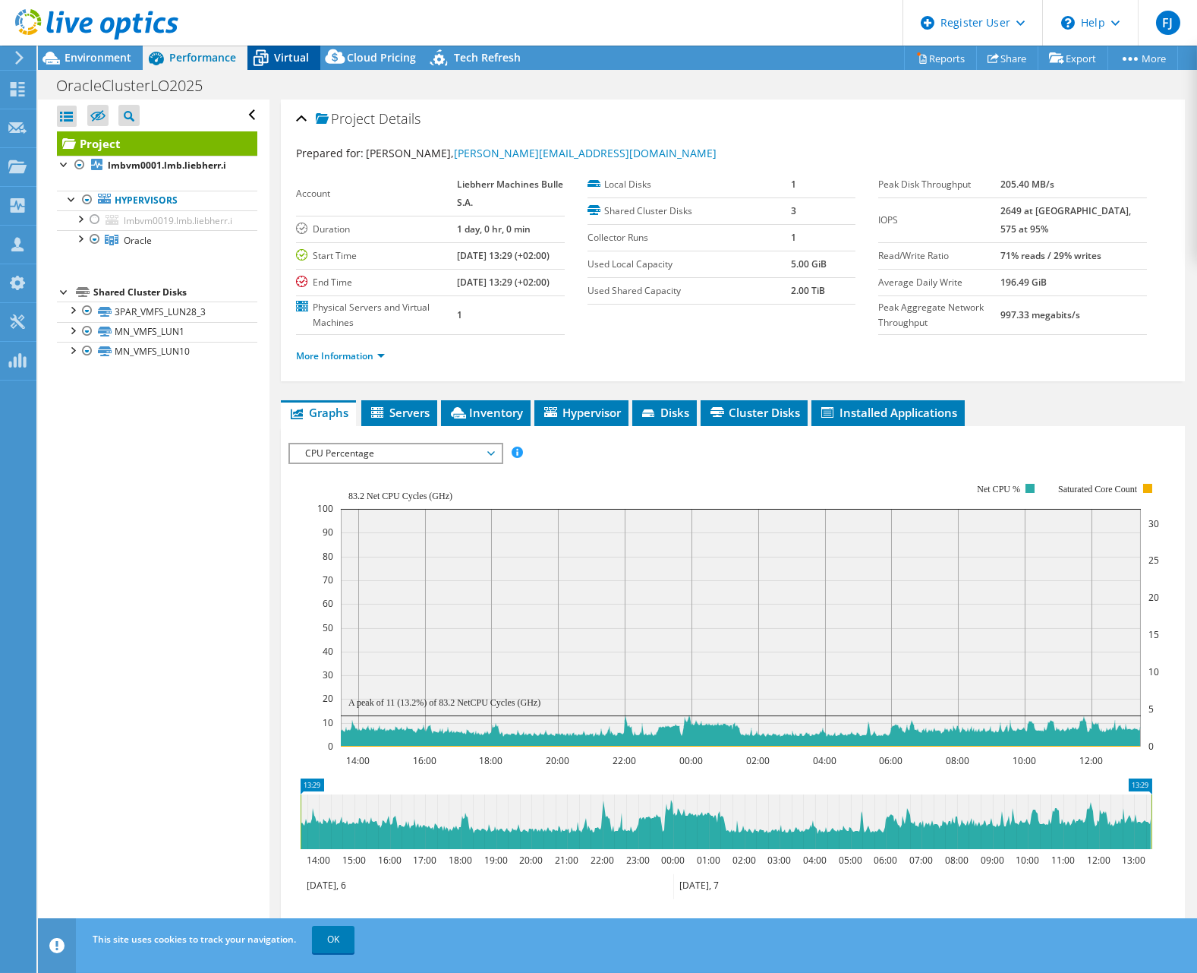
click at [297, 55] on span "Virtual" at bounding box center [291, 57] width 35 height 14
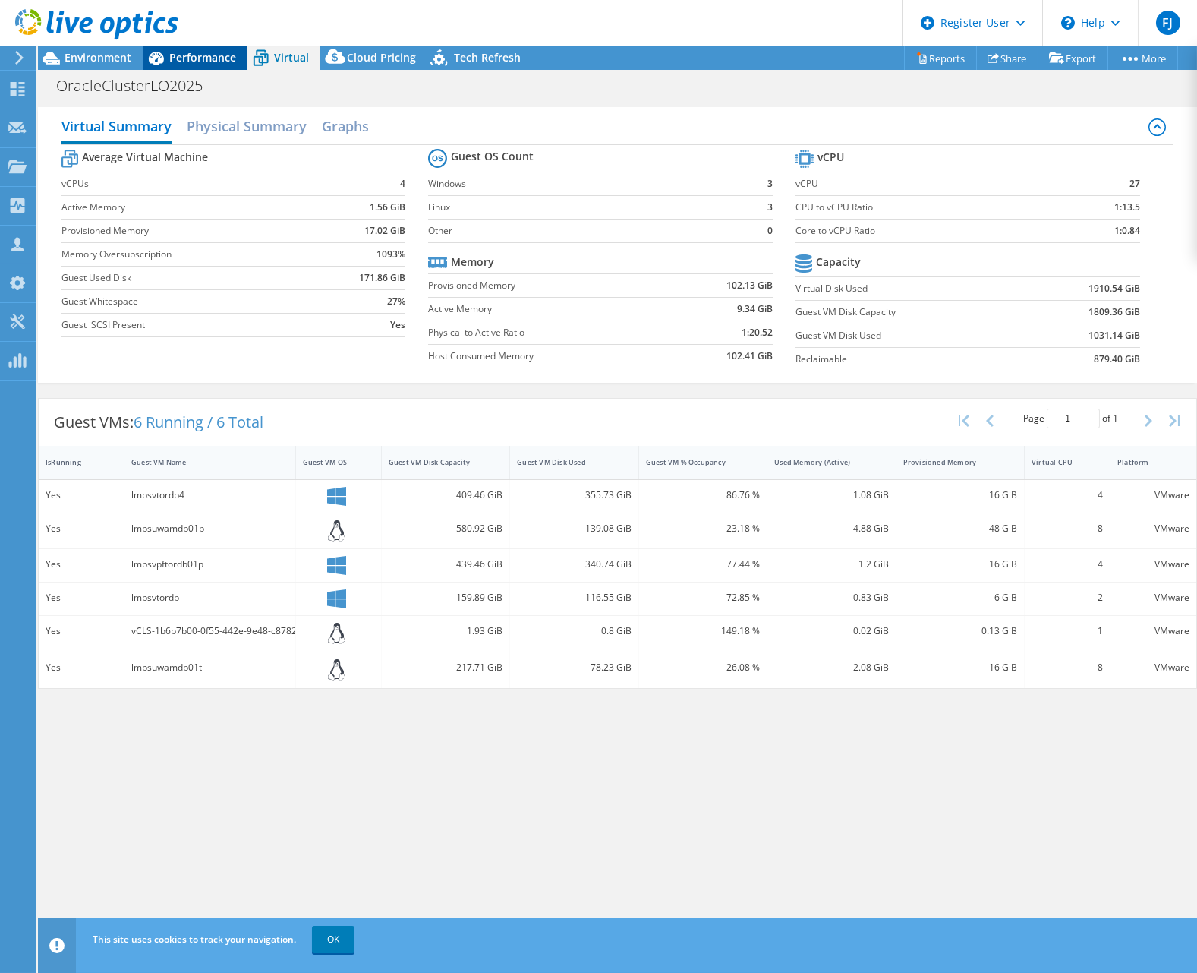
click at [219, 61] on span "Performance" at bounding box center [202, 57] width 67 height 14
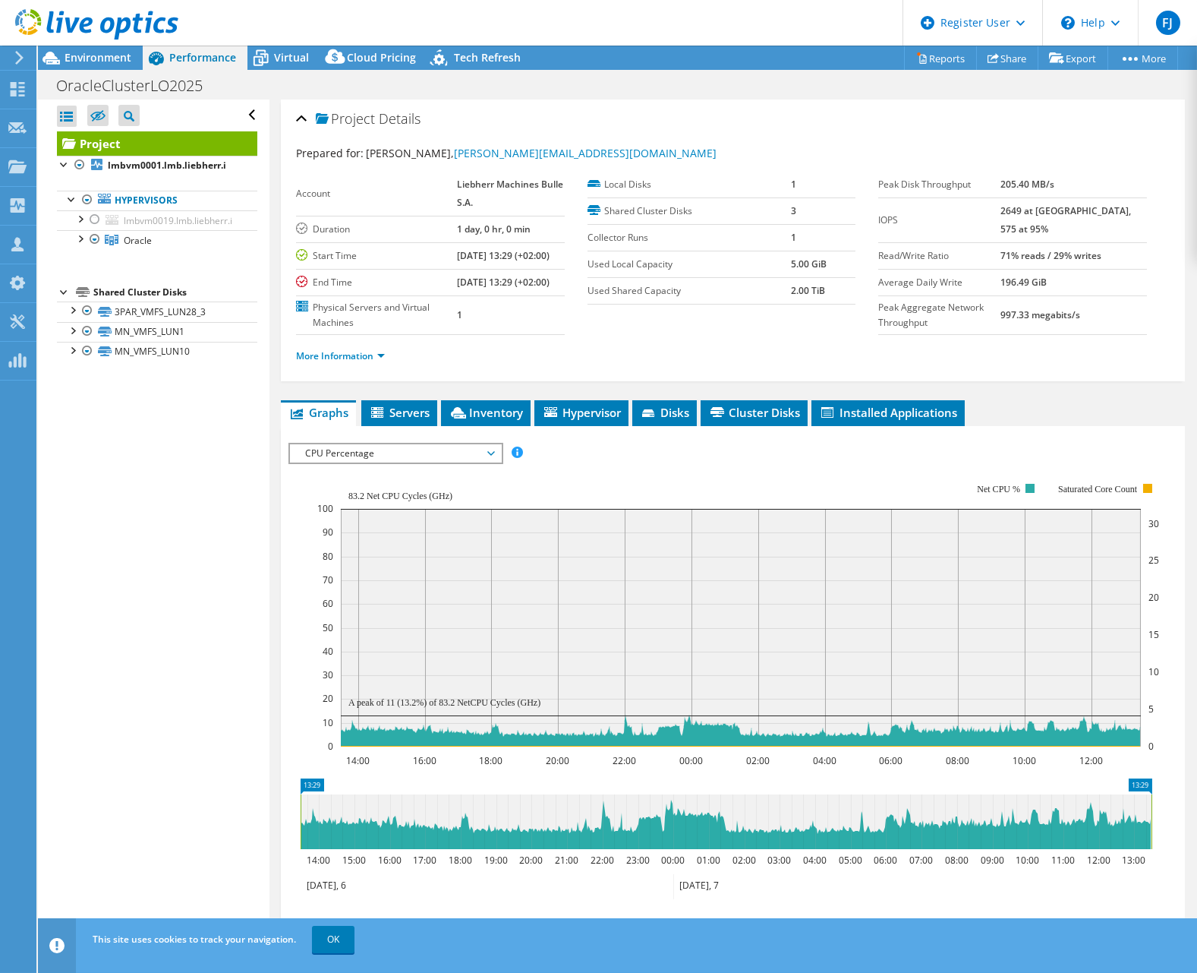
click at [745, 463] on div "IOPS Disk Throughput IO Size Latency Queue Depth CPU Percentage Memory Page Fau…" at bounding box center [732, 453] width 889 height 20
click at [285, 60] on span "Virtual" at bounding box center [291, 57] width 35 height 14
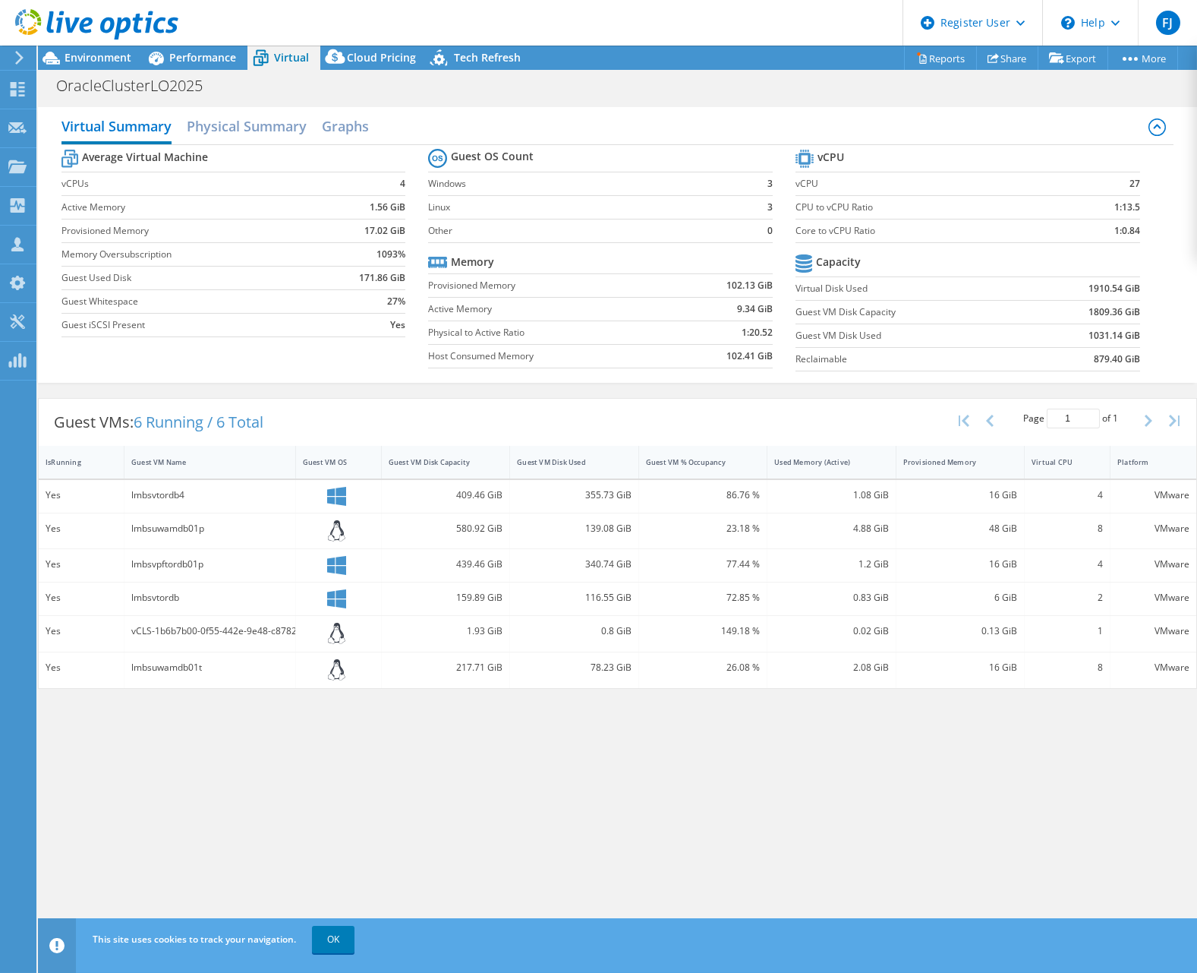
click at [105, 49] on div at bounding box center [89, 25] width 178 height 51
click at [181, 51] on span "Performance" at bounding box center [202, 57] width 67 height 14
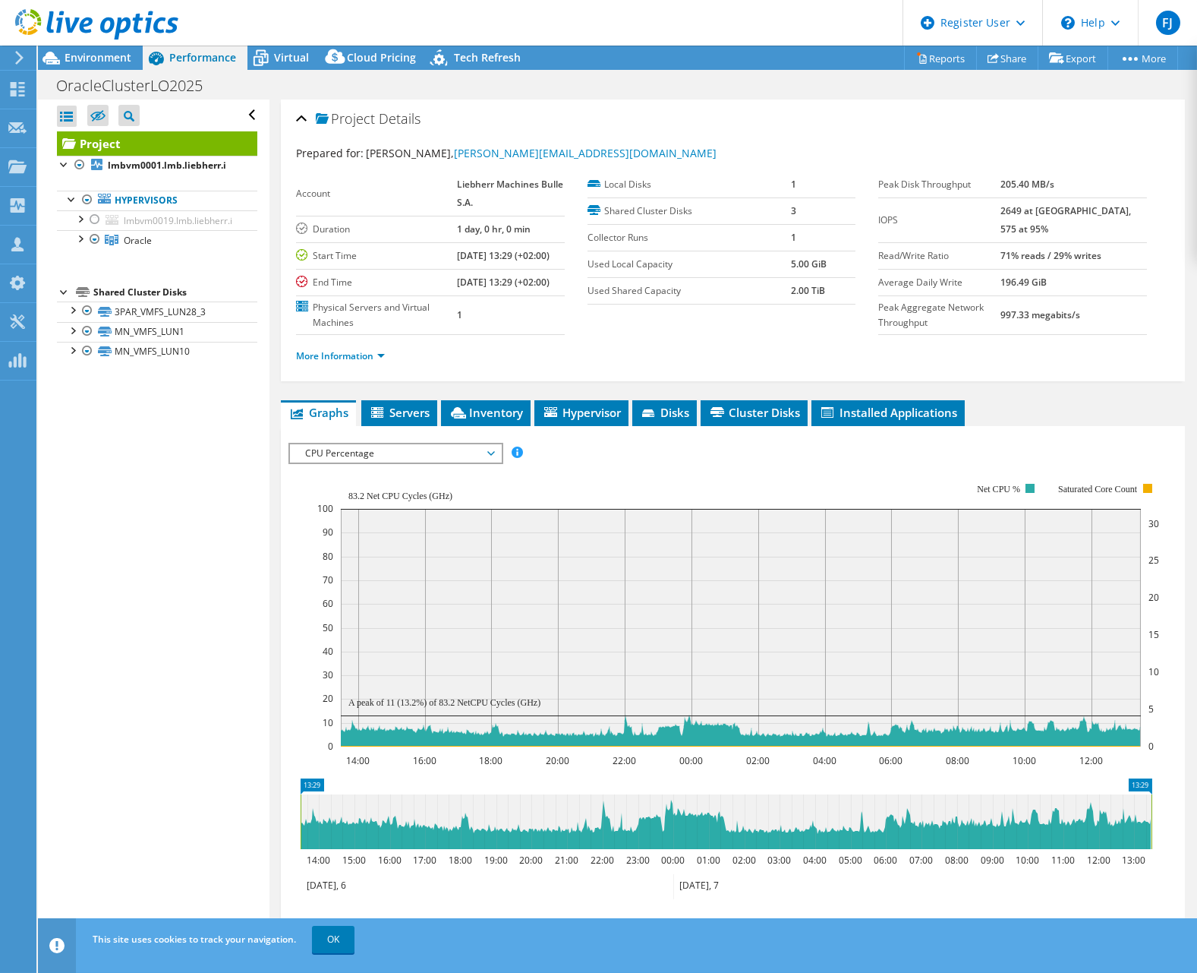
click at [405, 462] on span "CPU Percentage" at bounding box center [395, 453] width 195 height 18
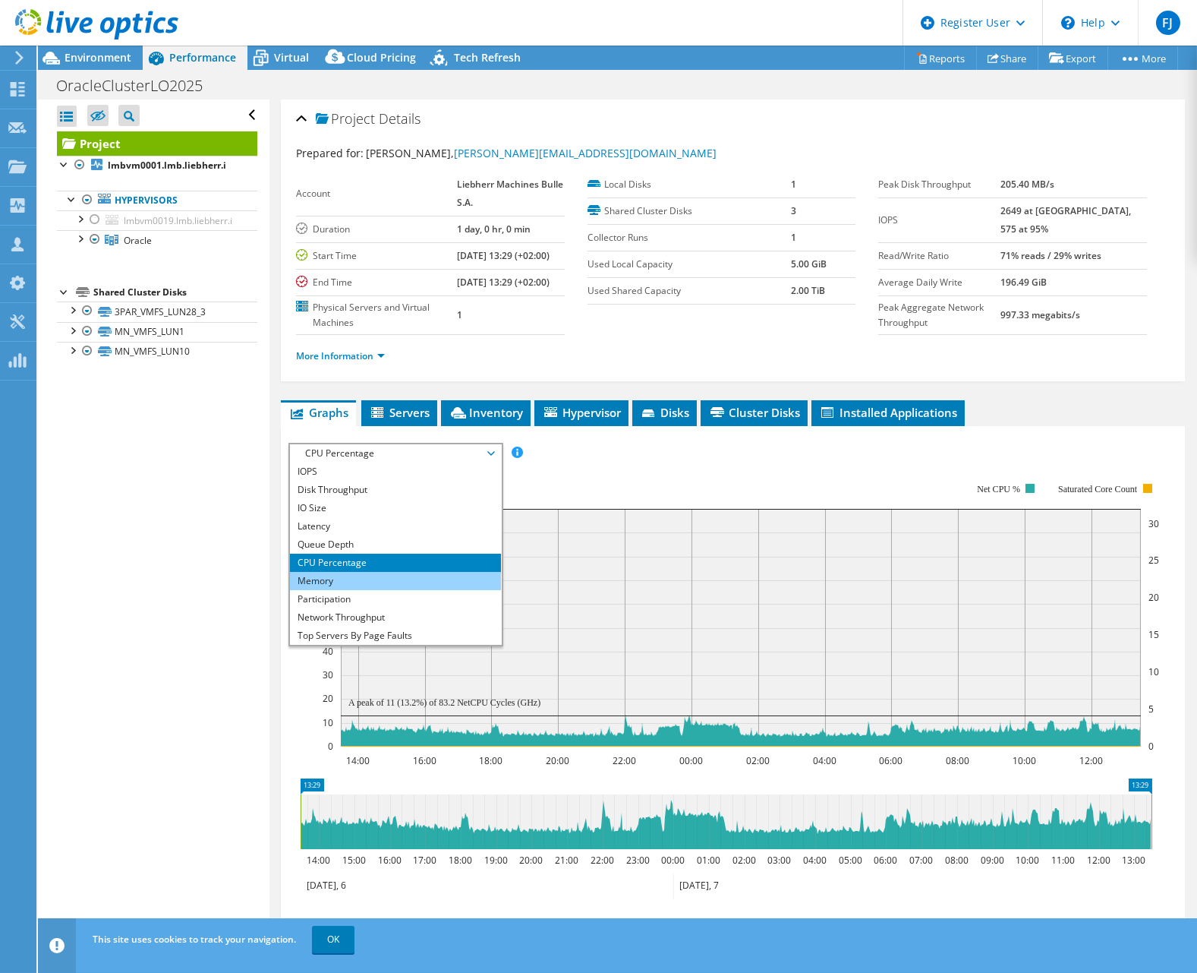
click at [399, 590] on li "Memory" at bounding box center [395, 581] width 210 height 18
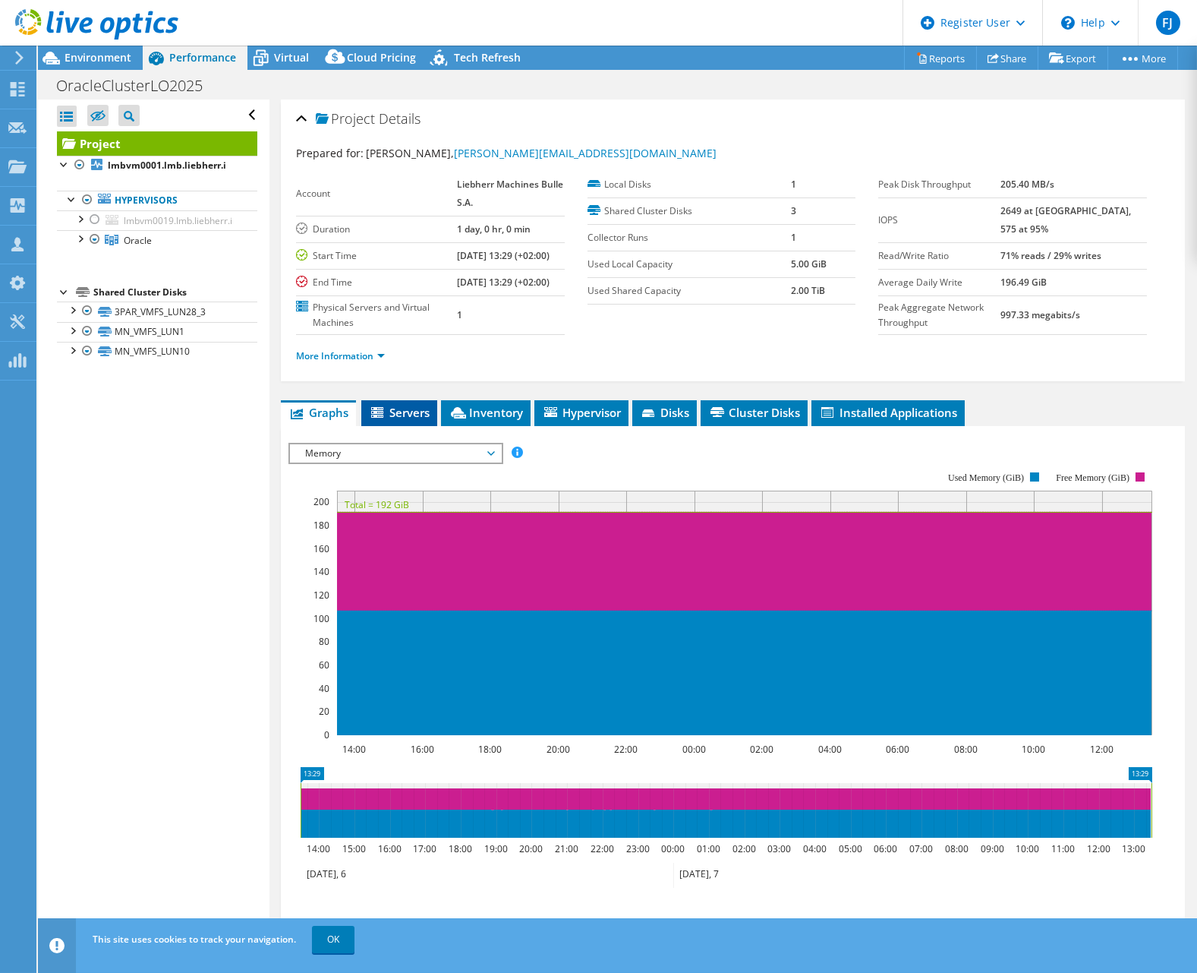
click at [402, 426] on li "Servers" at bounding box center [399, 413] width 76 height 26
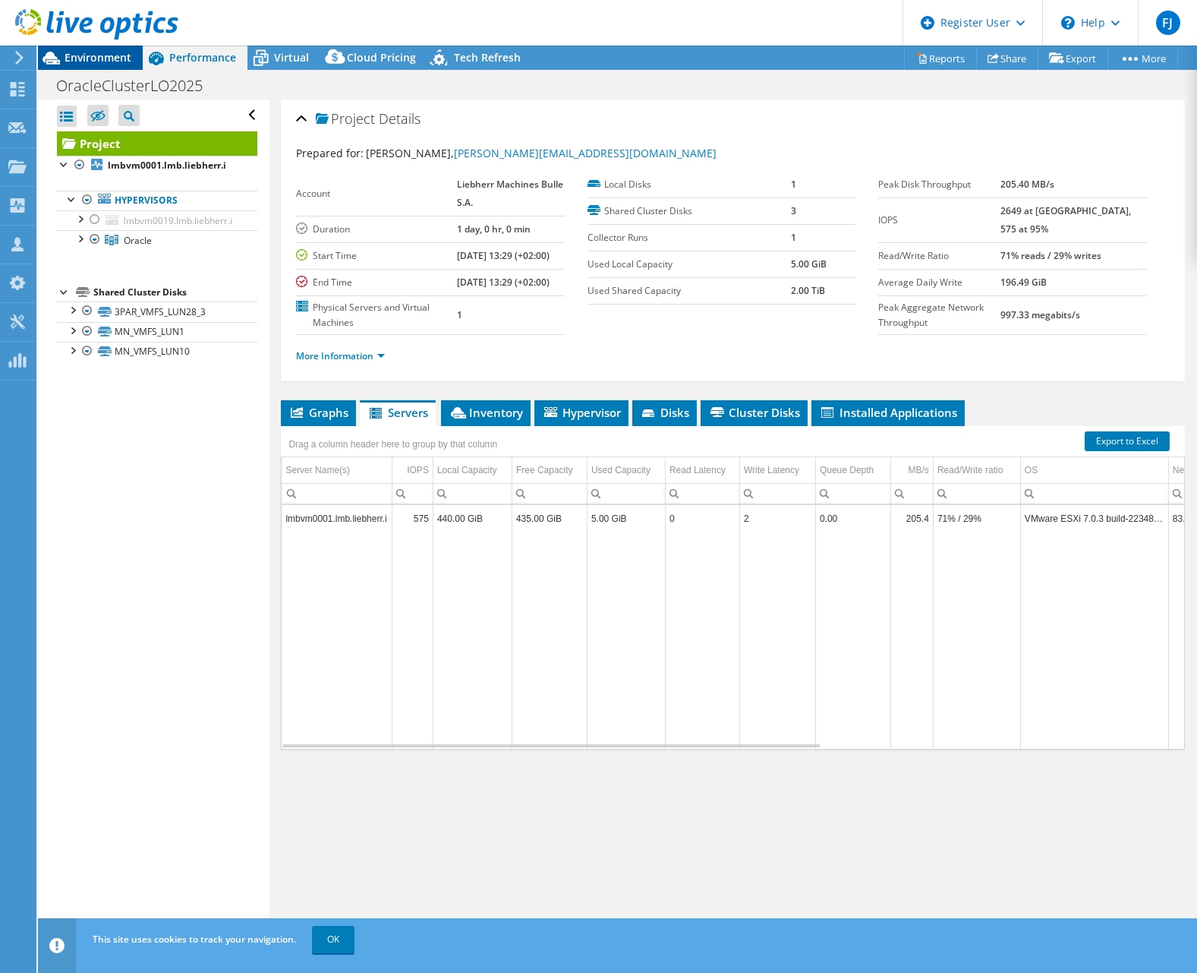
click at [119, 59] on span "Environment" at bounding box center [98, 57] width 67 height 14
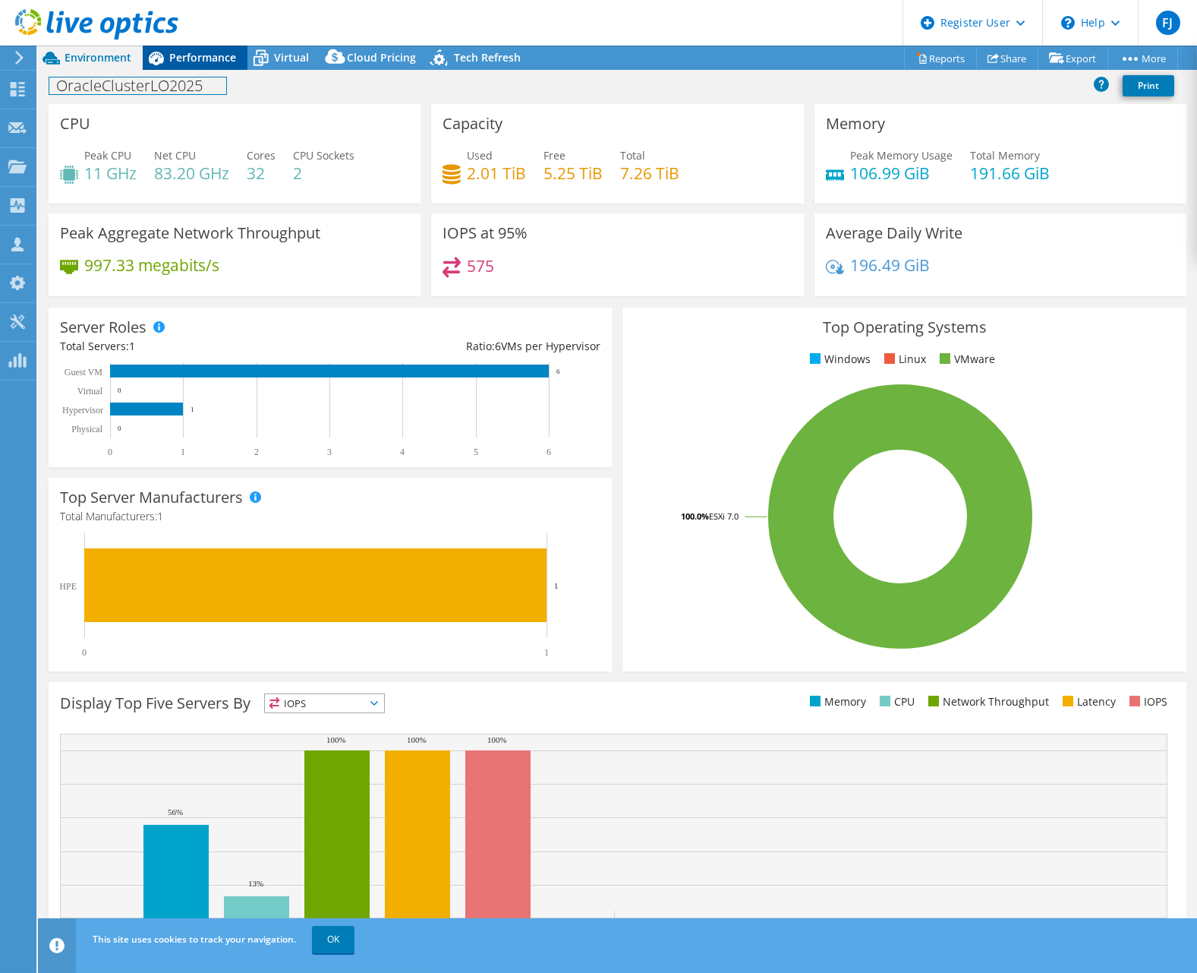
click at [203, 69] on div "Project Actions Project Actions Reports Share Export vSAN ReadyNode Sizer" at bounding box center [617, 509] width 1159 height 927
drag, startPoint x: 203, startPoint y: 57, endPoint x: 273, endPoint y: 204, distance: 162.7
click at [203, 57] on span "Performance" at bounding box center [202, 57] width 67 height 14
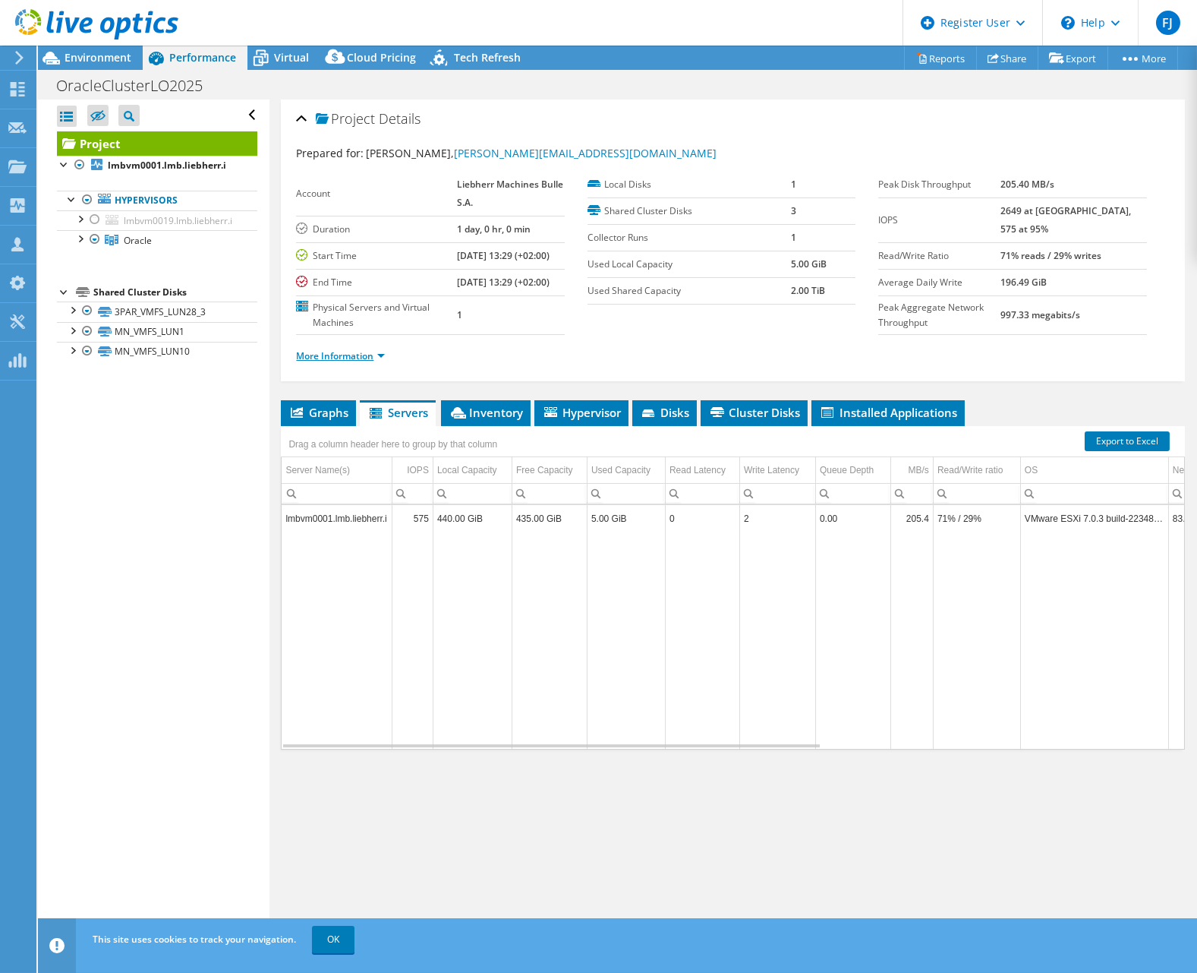
click at [356, 362] on link "More Information" at bounding box center [340, 355] width 89 height 13
click at [329, 426] on li "Graphs" at bounding box center [318, 413] width 75 height 26
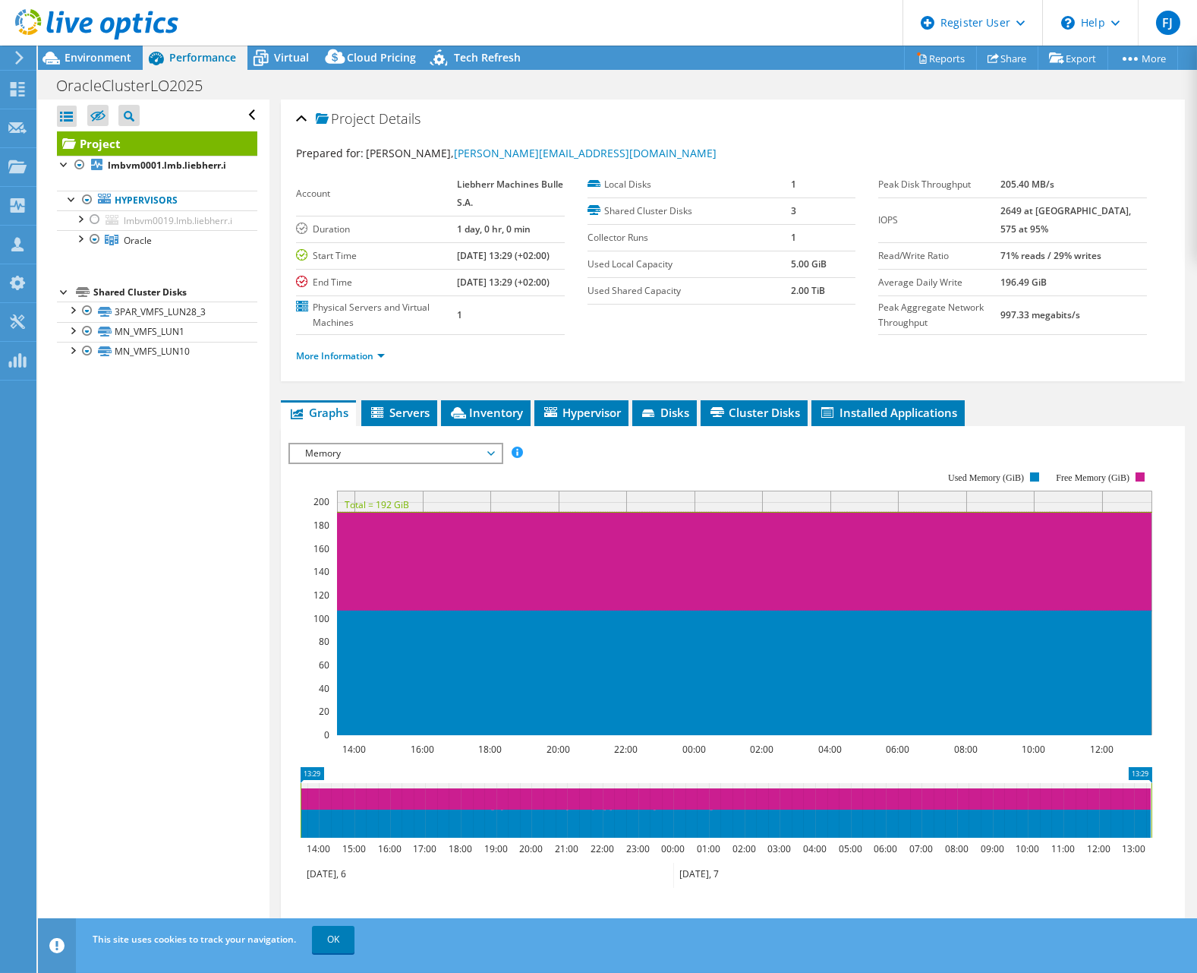
drag, startPoint x: 343, startPoint y: 484, endPoint x: 353, endPoint y: 576, distance: 93.1
click at [344, 462] on span "Memory" at bounding box center [395, 453] width 195 height 18
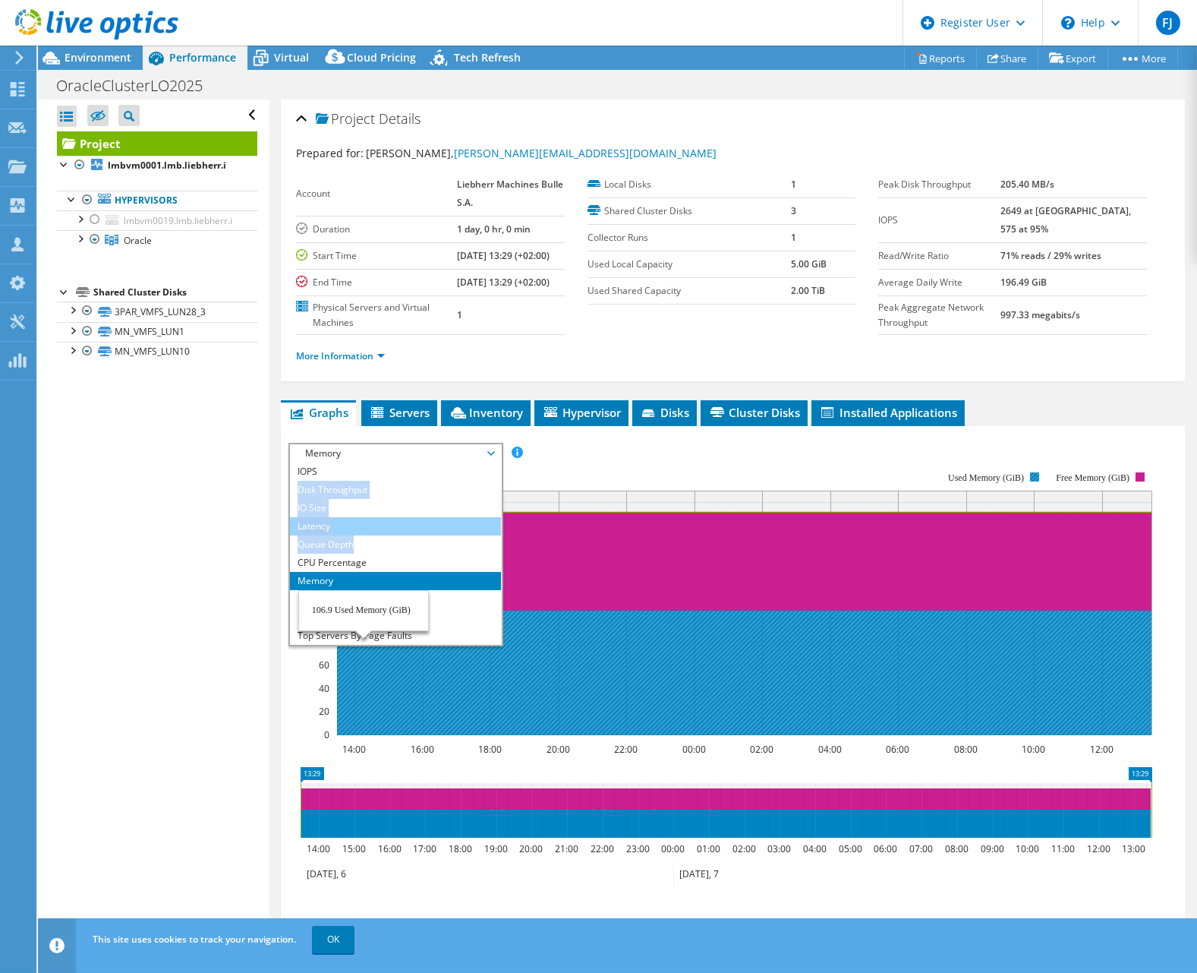
drag, startPoint x: 389, startPoint y: 497, endPoint x: 385, endPoint y: 567, distance: 69.9
click at [385, 567] on ul "IOPS Disk Throughput IO Size Latency Queue Depth CPU Percentage Memory Page Fau…" at bounding box center [395, 553] width 210 height 182
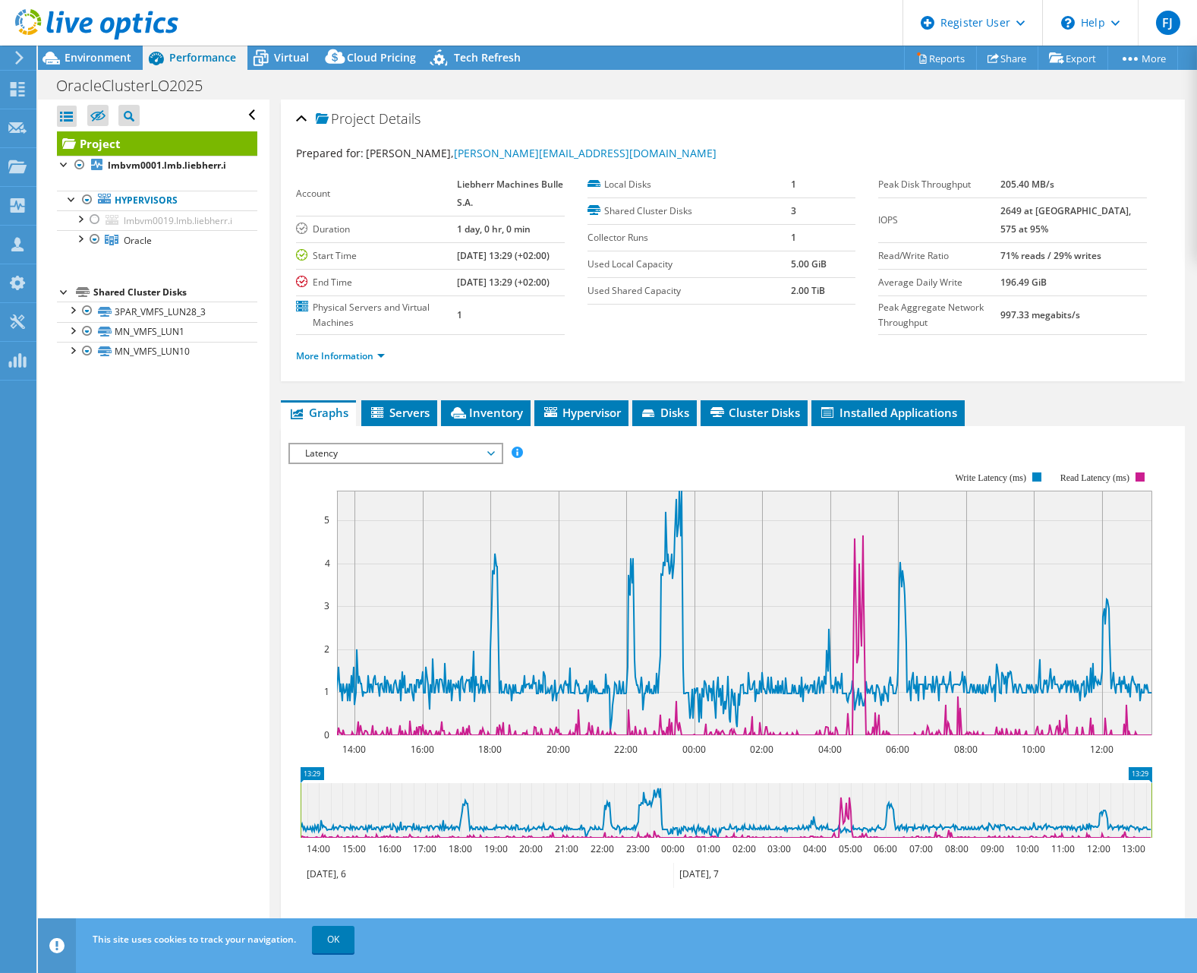
scroll to position [156, 0]
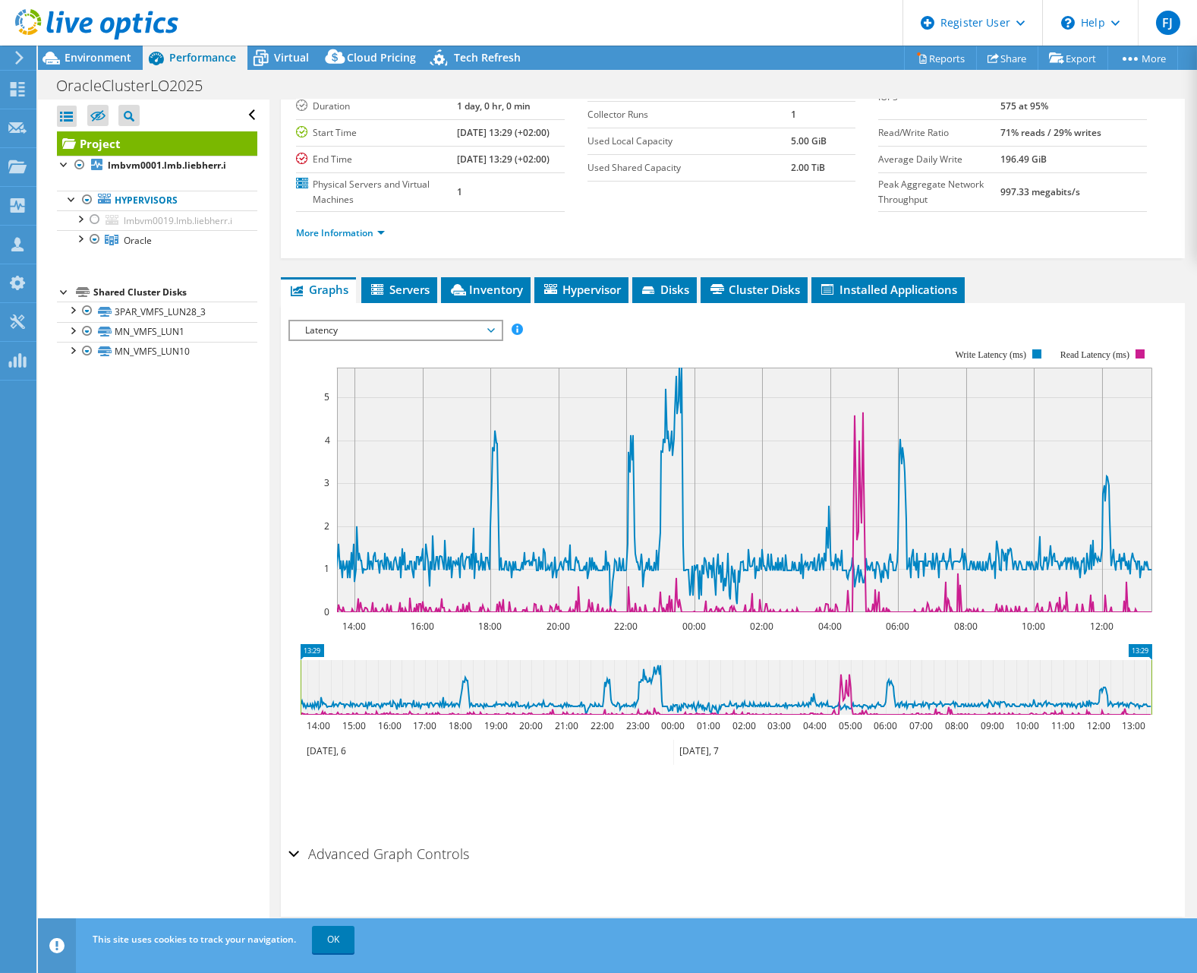
click at [400, 335] on span "Latency" at bounding box center [395, 330] width 195 height 18
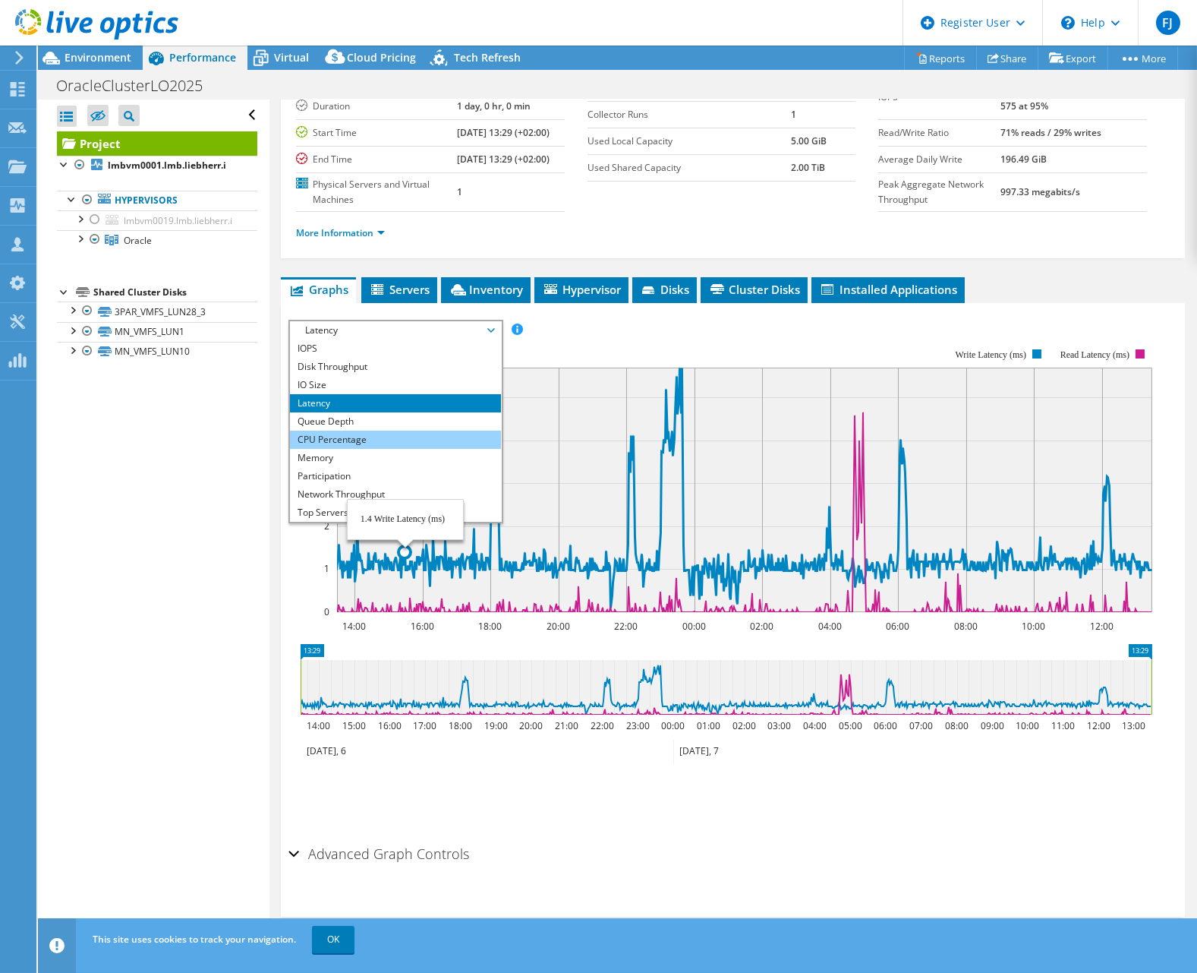
click at [351, 439] on li "CPU Percentage" at bounding box center [395, 439] width 210 height 18
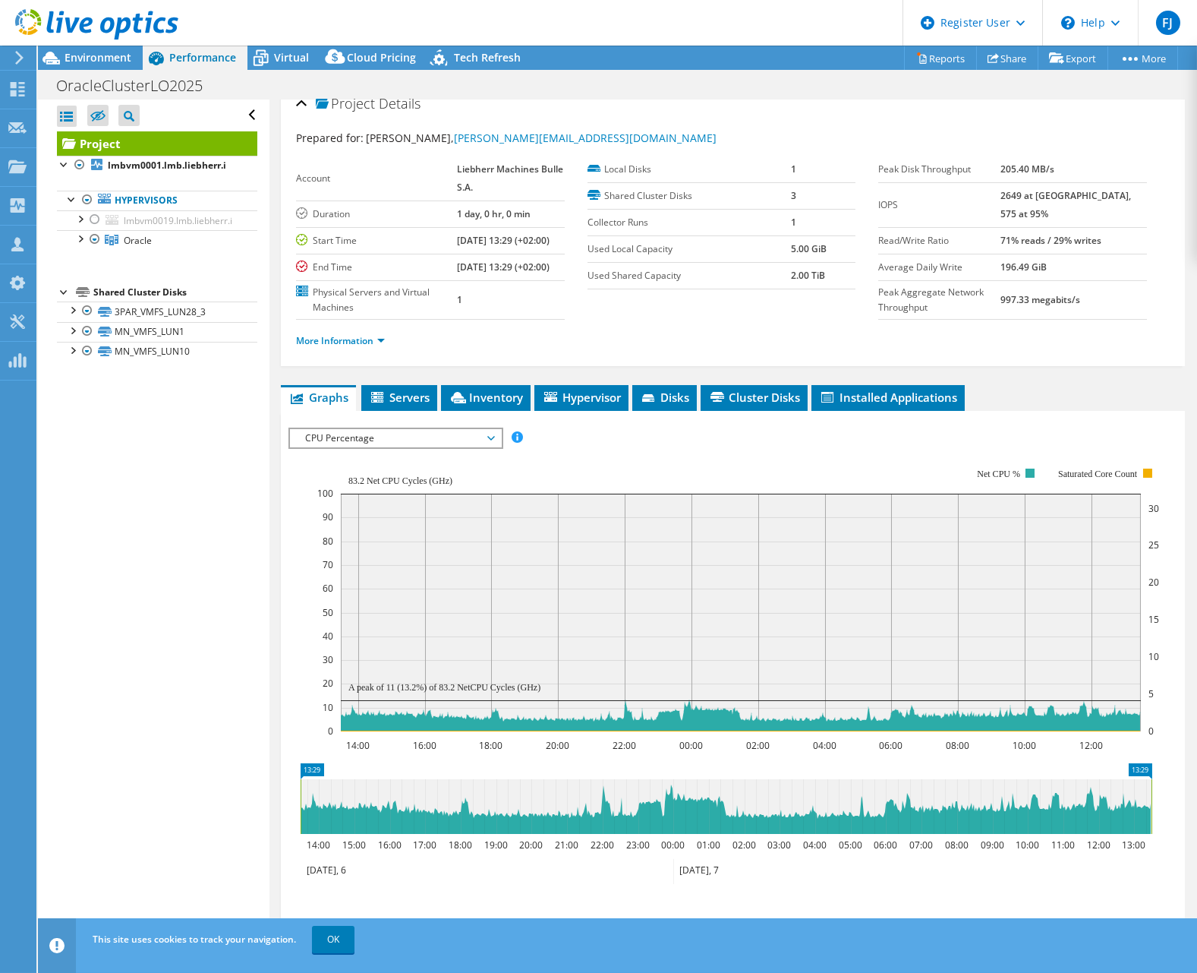
scroll to position [0, 0]
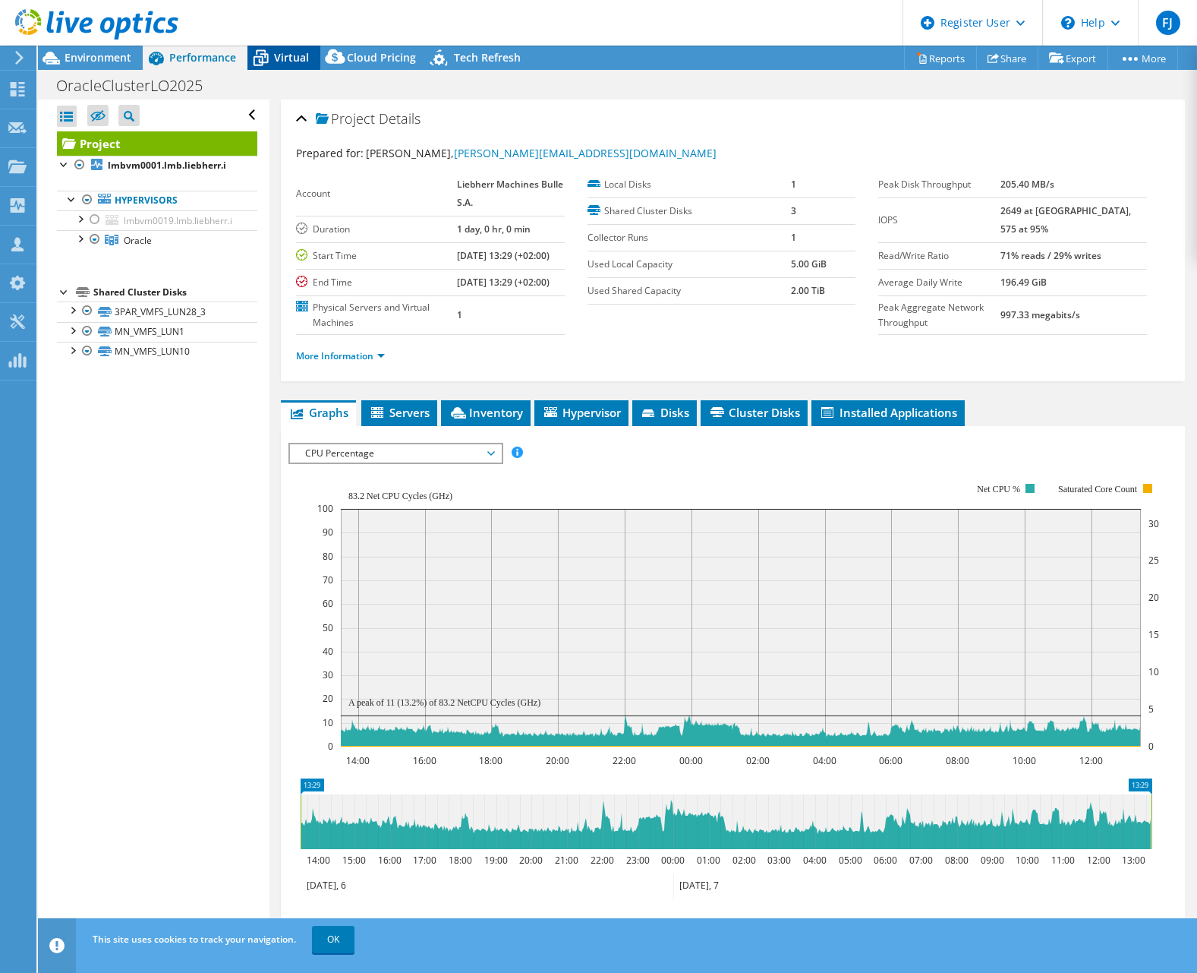
click at [275, 51] on span "Virtual" at bounding box center [291, 57] width 35 height 14
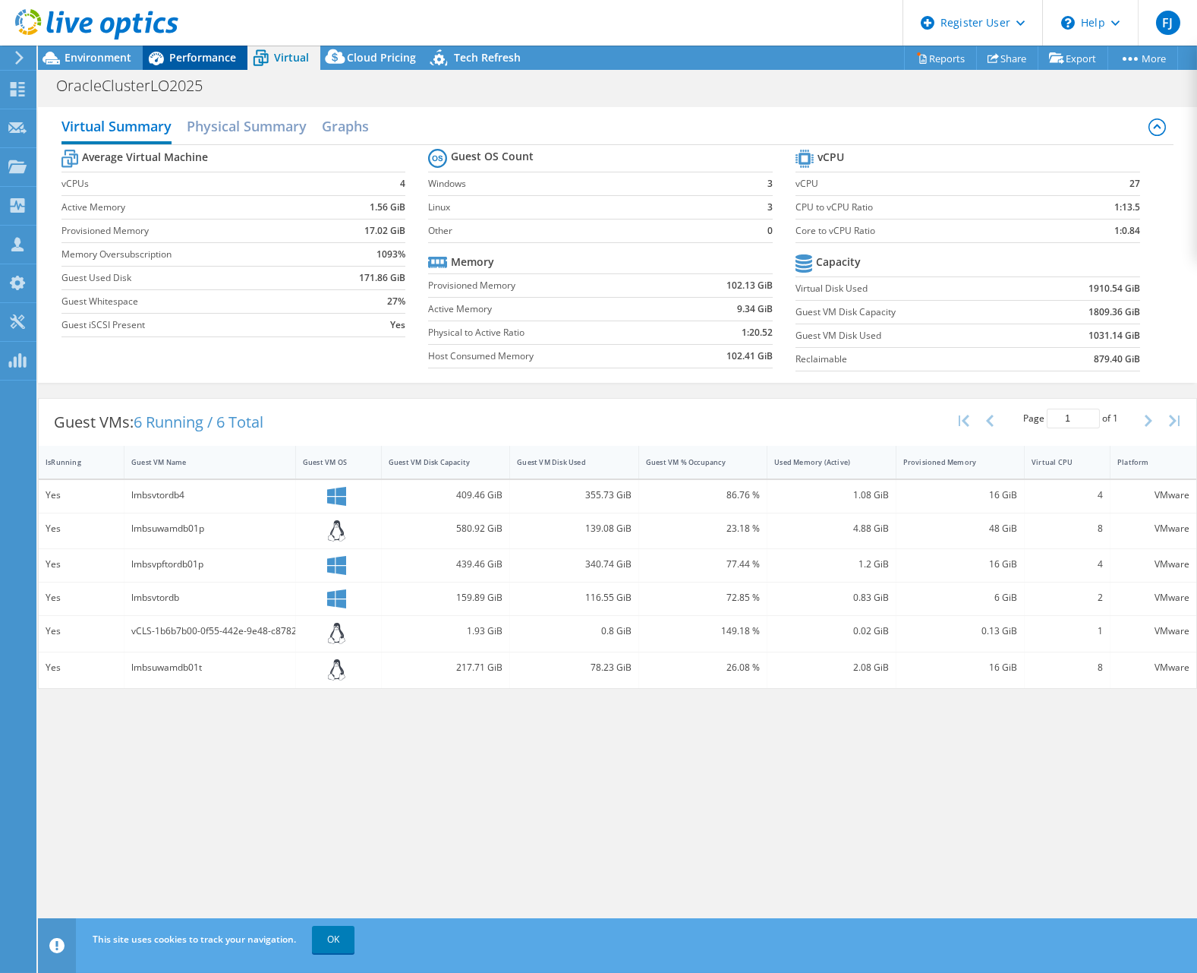
click at [222, 53] on span "Performance" at bounding box center [202, 57] width 67 height 14
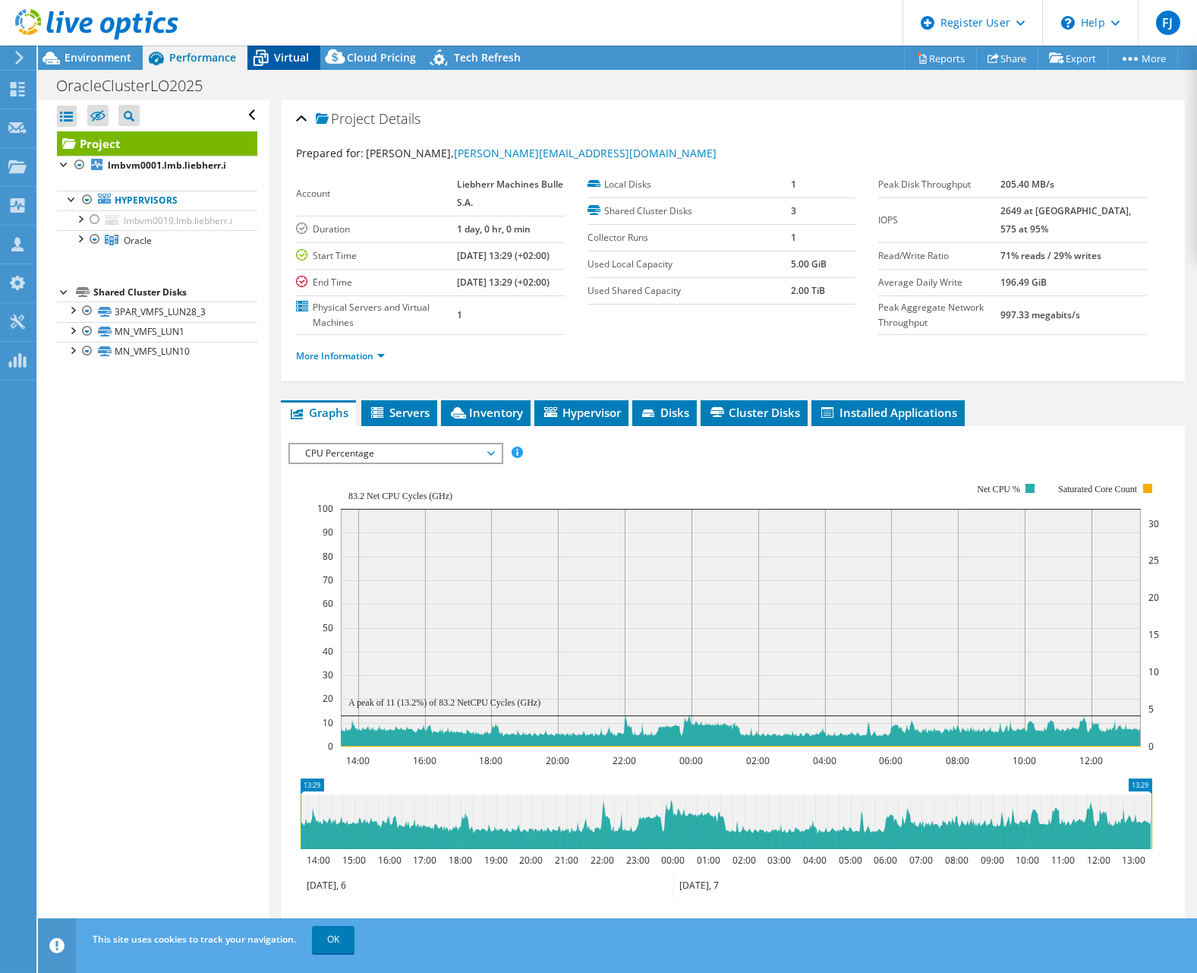
click at [294, 58] on span "Virtual" at bounding box center [291, 57] width 35 height 14
